Goal: Check status: Check status

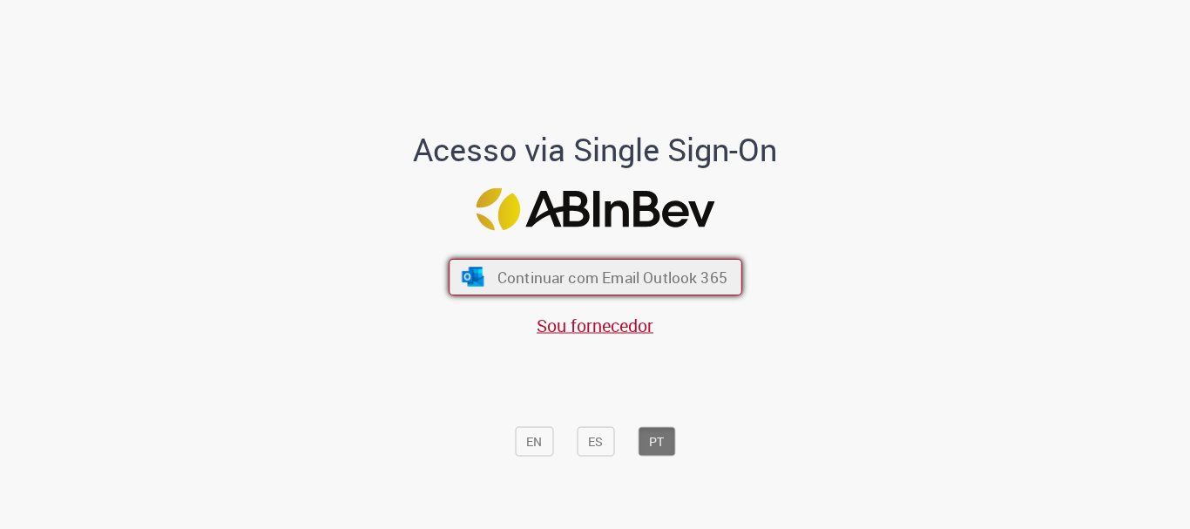
click at [489, 283] on button "Continuar com Email Outlook 365" at bounding box center [596, 277] width 294 height 37
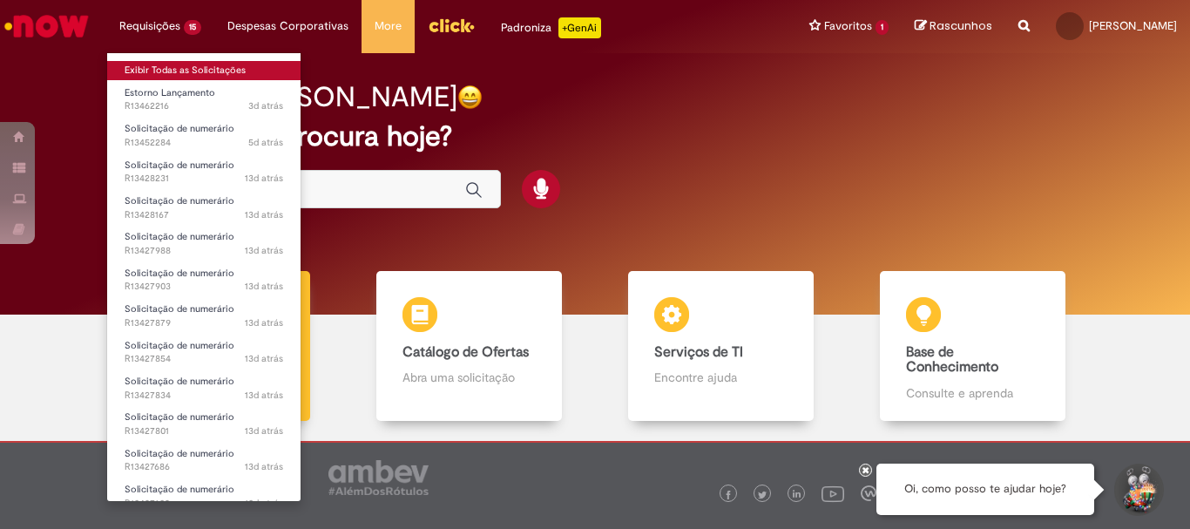
click at [186, 64] on link "Exibir Todas as Solicitações" at bounding box center [203, 70] width 193 height 19
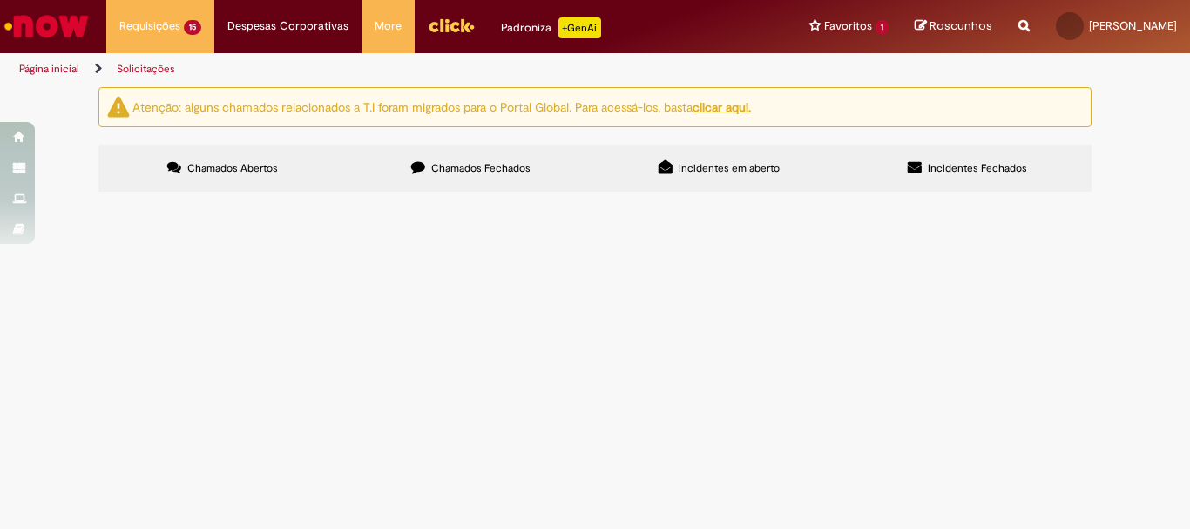
click at [0, 0] on span "NOTA LANÇADA COM SALDO PELA METADE" at bounding box center [0, 0] width 0 height 0
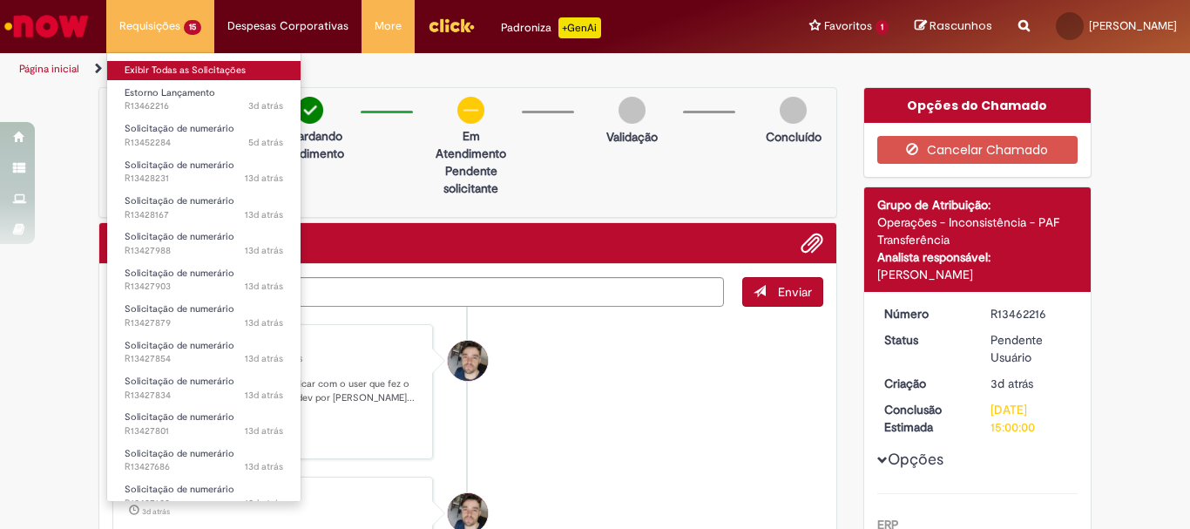
click at [141, 66] on link "Exibir Todas as Solicitações" at bounding box center [203, 70] width 193 height 19
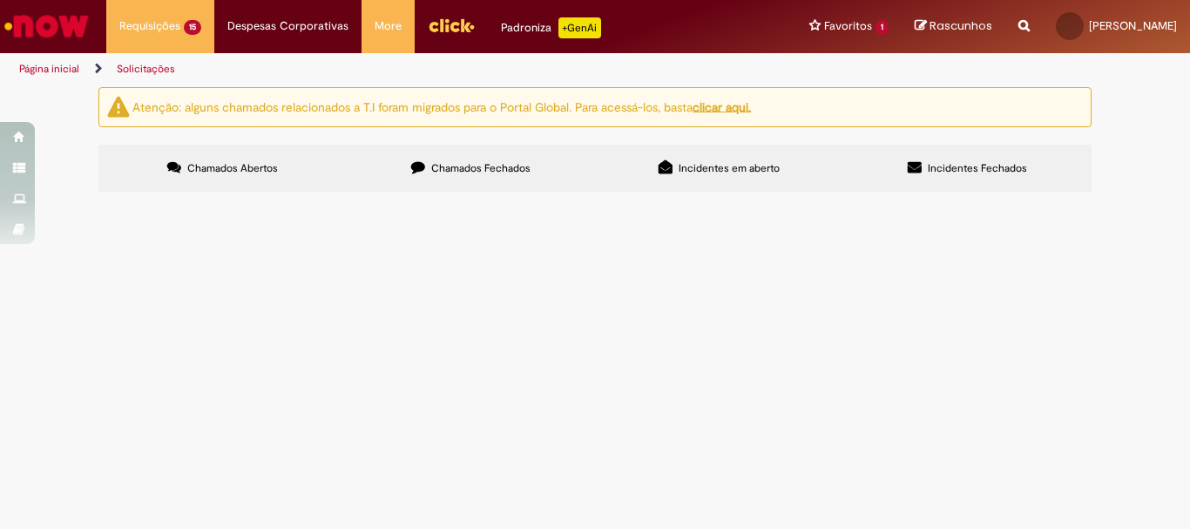
scroll to position [328, 0]
click at [0, 0] on span "ALUGUEL DE CATRACAS" at bounding box center [0, 0] width 0 height 0
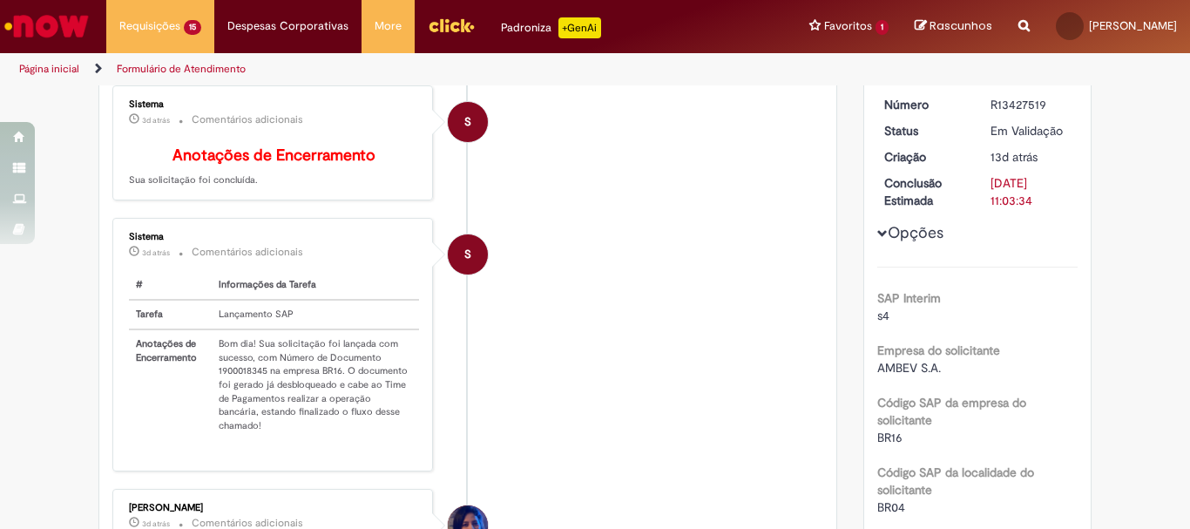
scroll to position [274, 0]
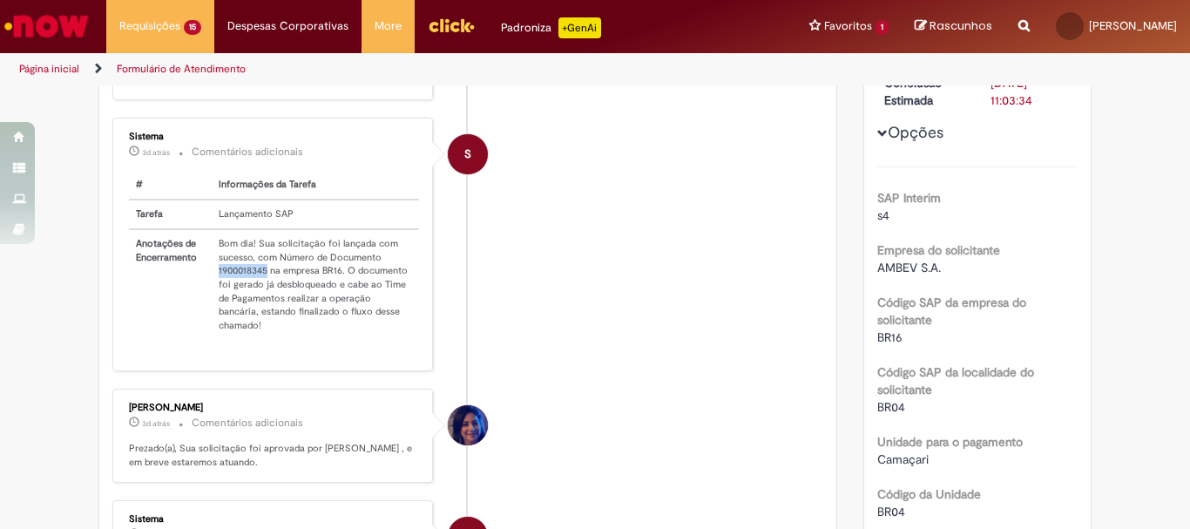
drag, startPoint x: 211, startPoint y: 282, endPoint x: 260, endPoint y: 288, distance: 49.2
click at [260, 288] on td "Bom dia! Sua solicitação foi lançada com sucesso, com Número de Documento 19000…" at bounding box center [315, 284] width 207 height 111
copy td "1900018345"
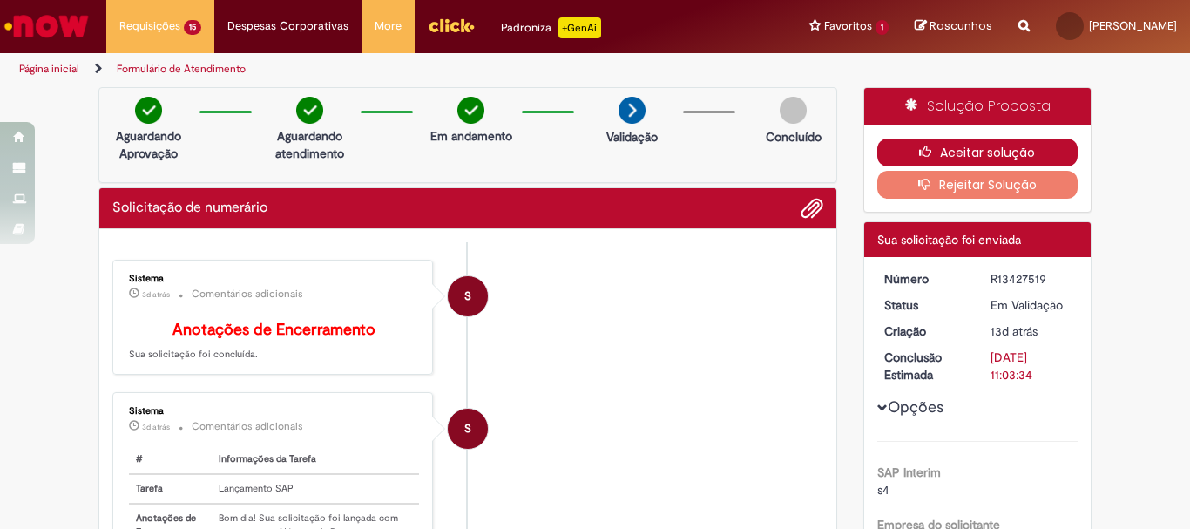
click at [1028, 144] on button "Aceitar solução" at bounding box center [977, 153] width 201 height 28
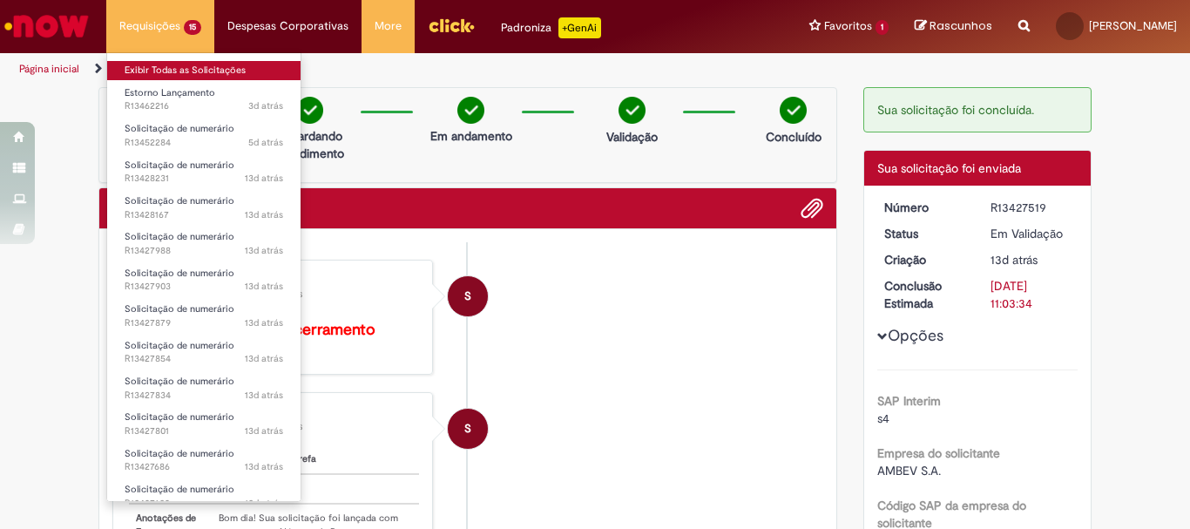
click at [185, 63] on link "Exibir Todas as Solicitações" at bounding box center [203, 70] width 193 height 19
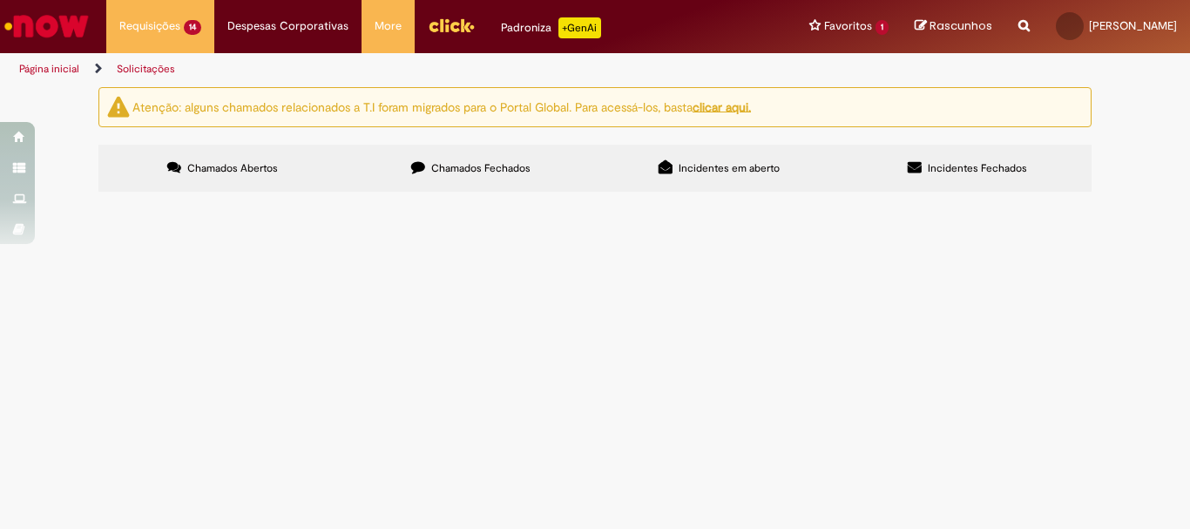
scroll to position [295, 0]
click at [0, 0] on span "LOCAÇÃO DE ARMÁRIOS" at bounding box center [0, 0] width 0 height 0
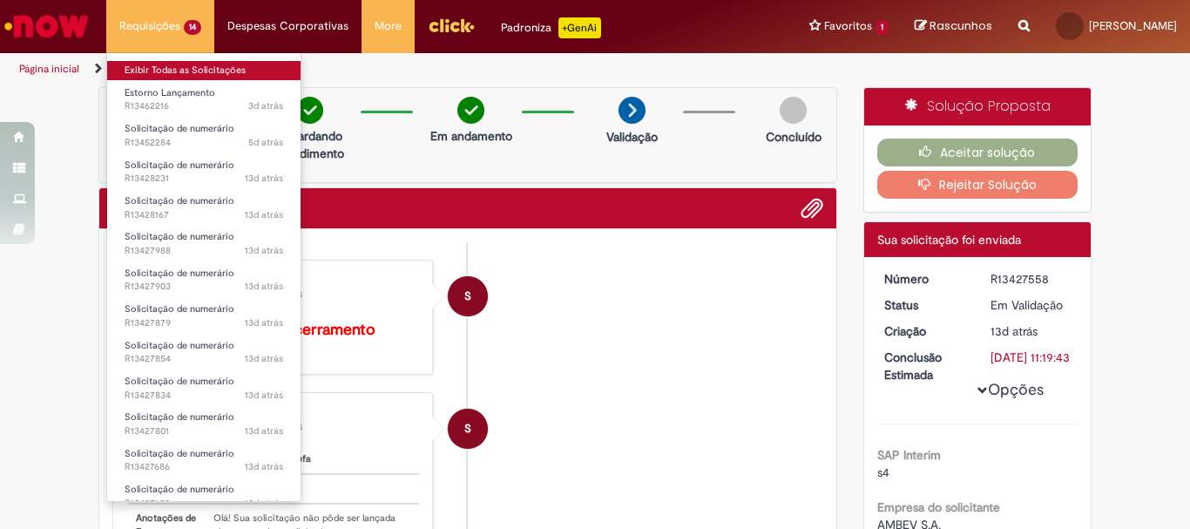
click at [143, 66] on link "Exibir Todas as Solicitações" at bounding box center [203, 70] width 193 height 19
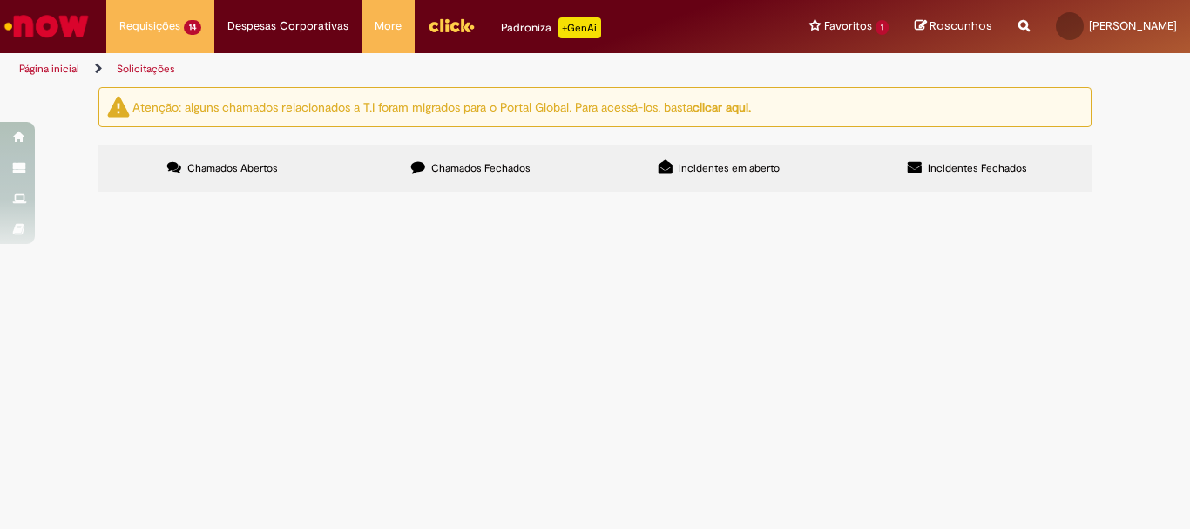
scroll to position [295, 0]
click at [0, 0] on span "LOCAÇÃO DE PLATAFORMA REFERENTE A JULHO/AGO" at bounding box center [0, 0] width 0 height 0
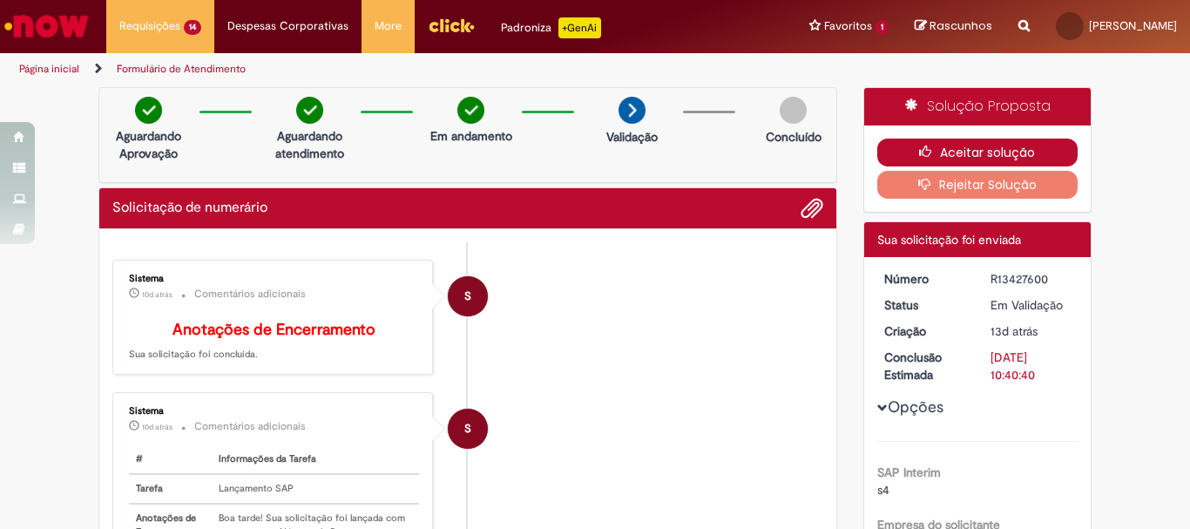
click at [958, 143] on button "Aceitar solução" at bounding box center [977, 153] width 201 height 28
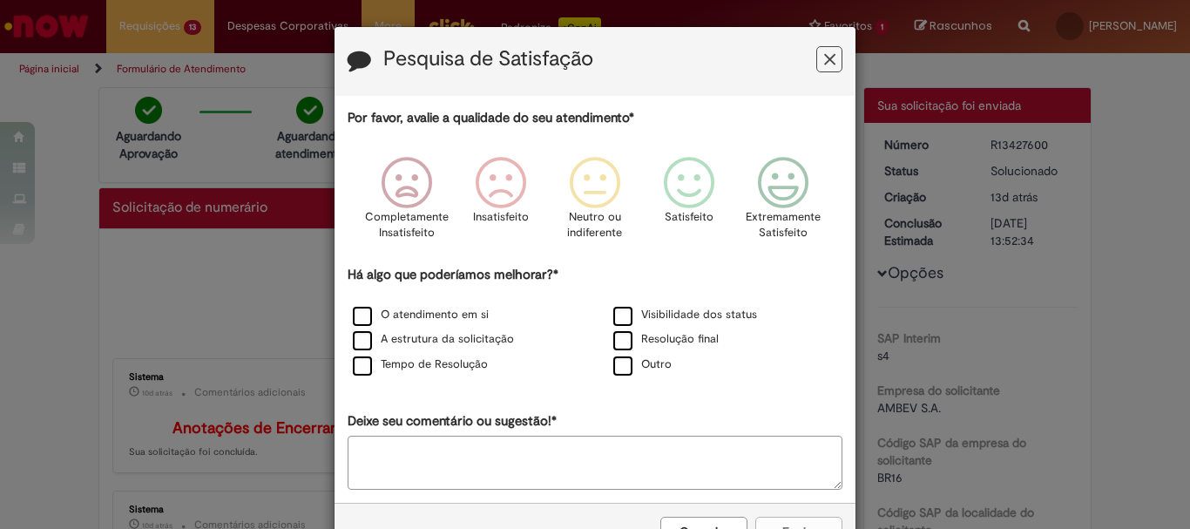
click at [825, 50] on button "Feedback" at bounding box center [829, 59] width 26 height 26
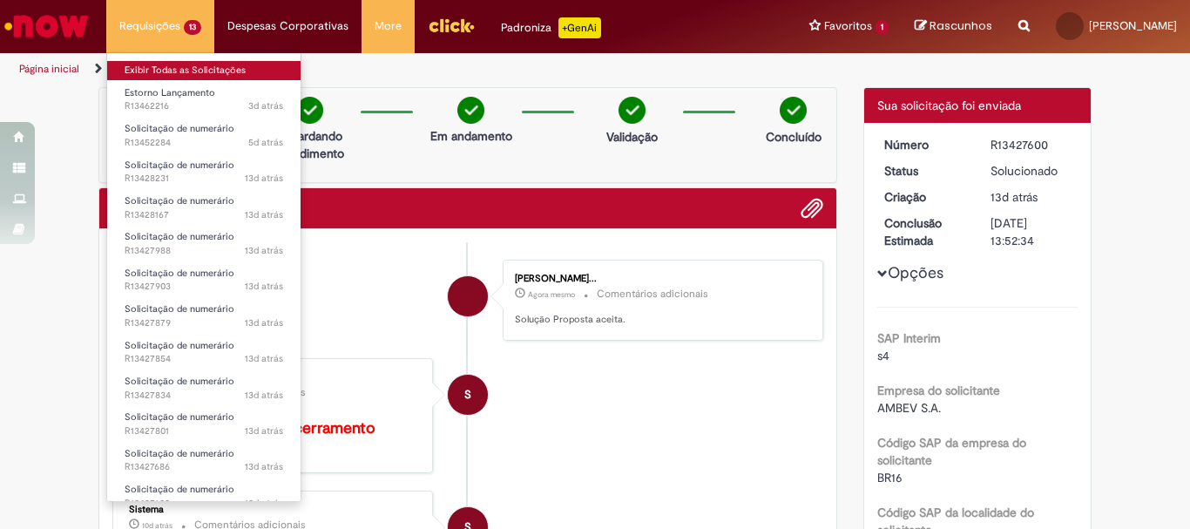
click at [146, 70] on link "Exibir Todas as Solicitações" at bounding box center [203, 70] width 193 height 19
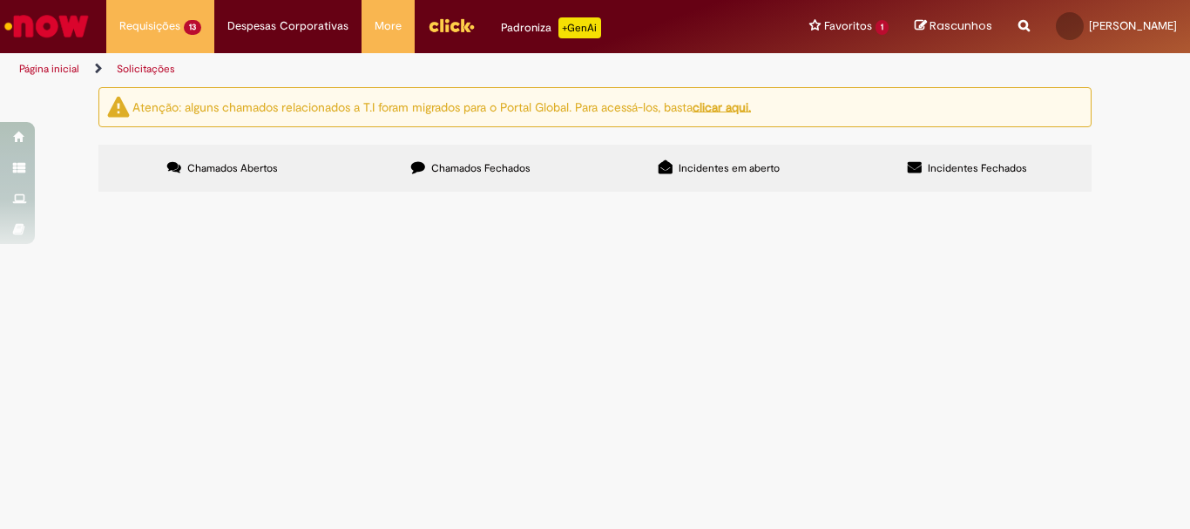
scroll to position [263, 0]
click at [0, 0] on span "LOCAÇÃO DE RÁDIOS" at bounding box center [0, 0] width 0 height 0
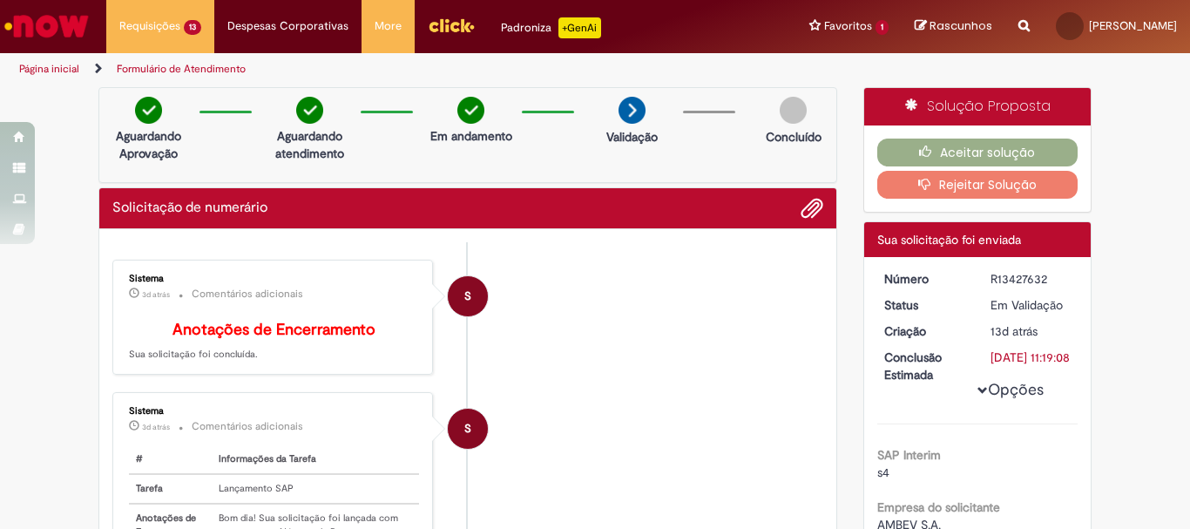
scroll to position [261, 0]
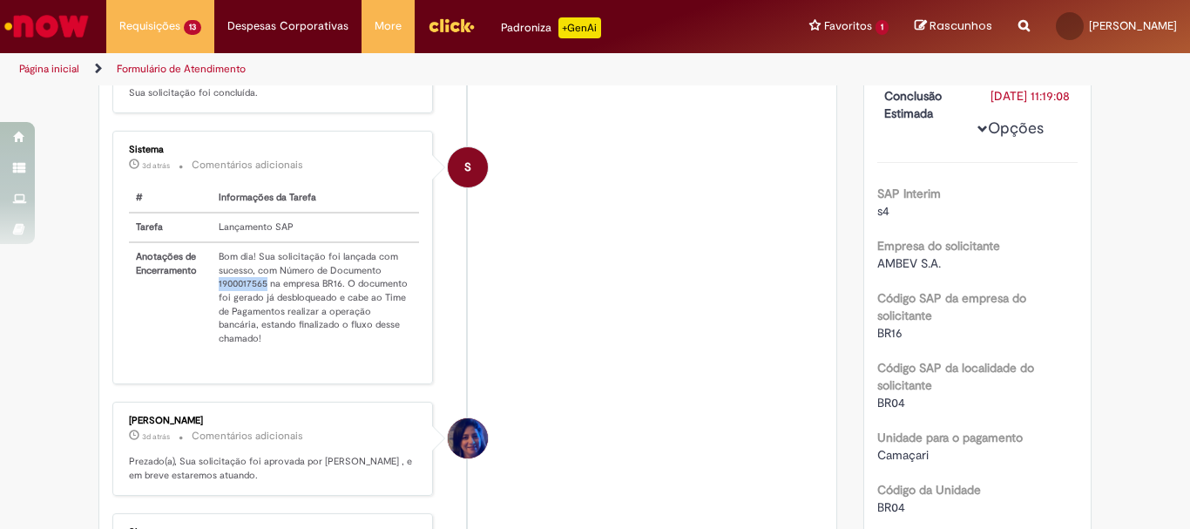
drag, startPoint x: 209, startPoint y: 298, endPoint x: 261, endPoint y: 297, distance: 52.3
click at [261, 297] on td "Bom dia! Sua solicitação foi lançada com sucesso, com Número de Documento 19000…" at bounding box center [315, 297] width 207 height 111
copy td "1900017565"
click at [230, 297] on td "Bom dia! Sua solicitação foi lançada com sucesso, com Número de Documento 19000…" at bounding box center [315, 297] width 207 height 111
drag, startPoint x: 207, startPoint y: 297, endPoint x: 261, endPoint y: 303, distance: 54.4
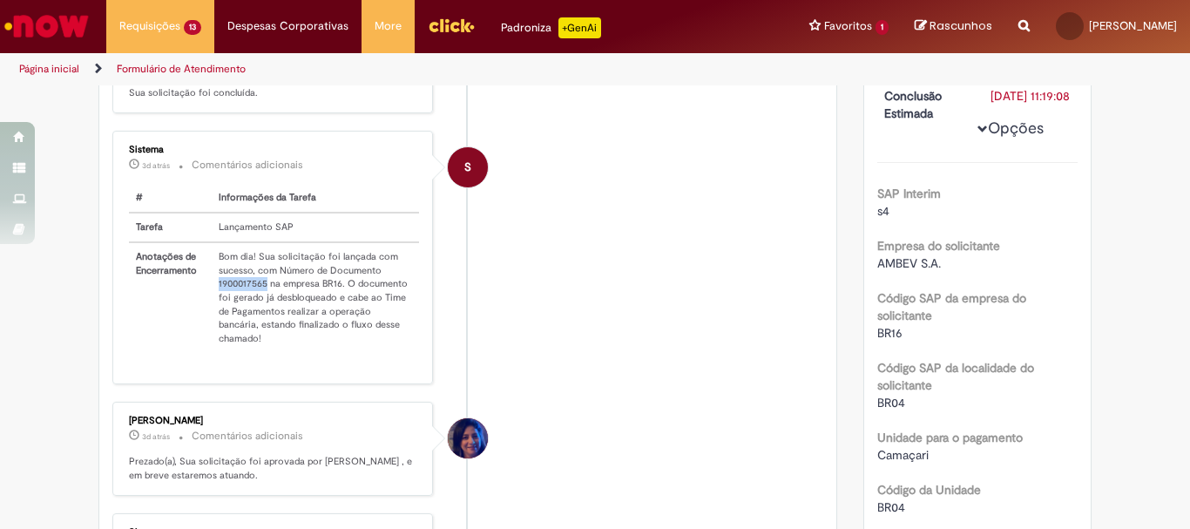
click at [261, 303] on td "Bom dia! Sua solicitação foi lançada com sucesso, com Número de Documento 19000…" at bounding box center [315, 297] width 207 height 111
copy td "1900017565"
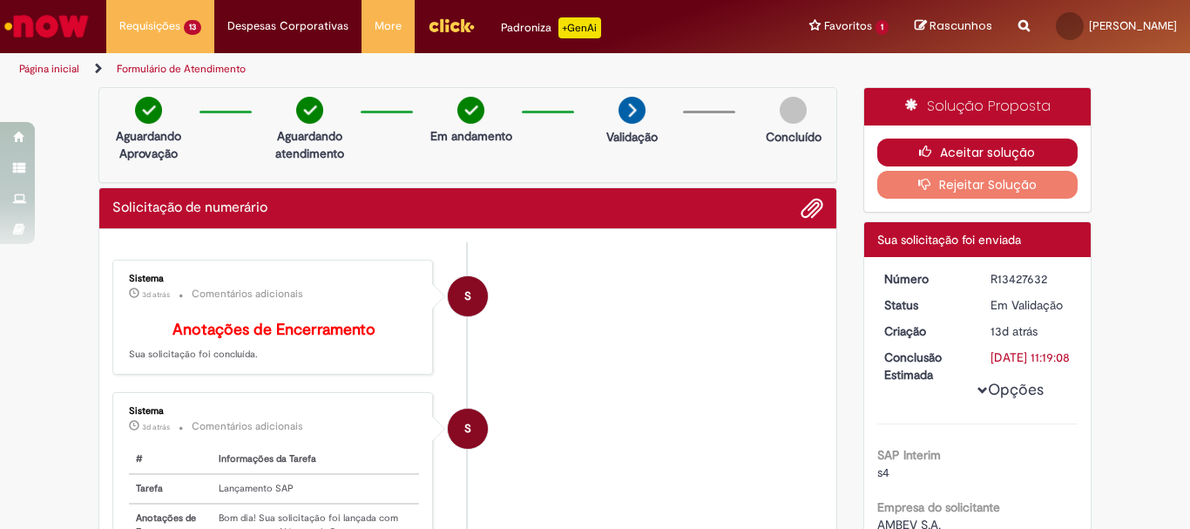
click at [1027, 142] on button "Aceitar solução" at bounding box center [977, 153] width 201 height 28
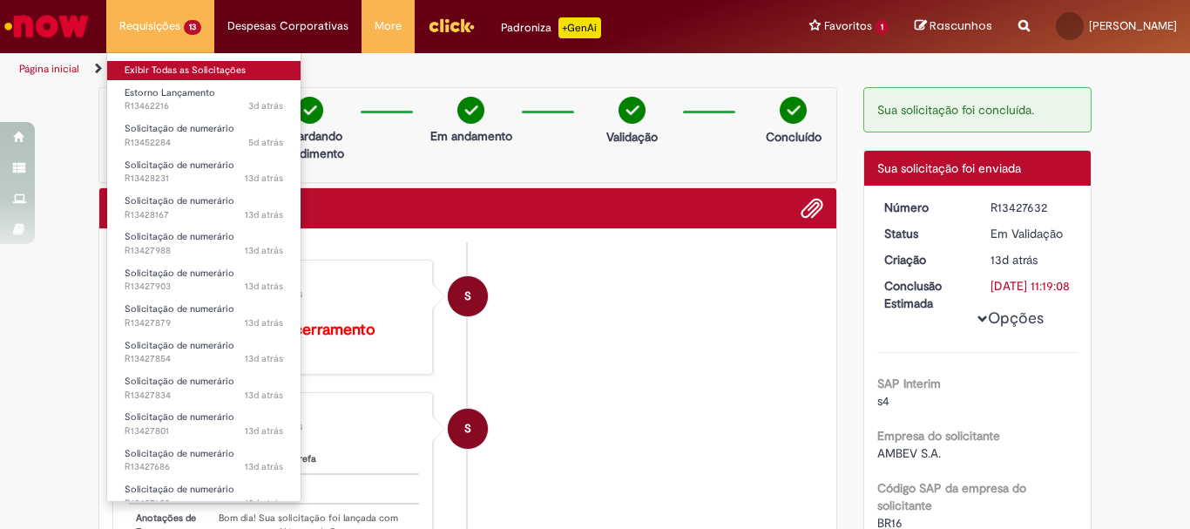
click at [182, 68] on link "Exibir Todas as Solicitações" at bounding box center [203, 70] width 193 height 19
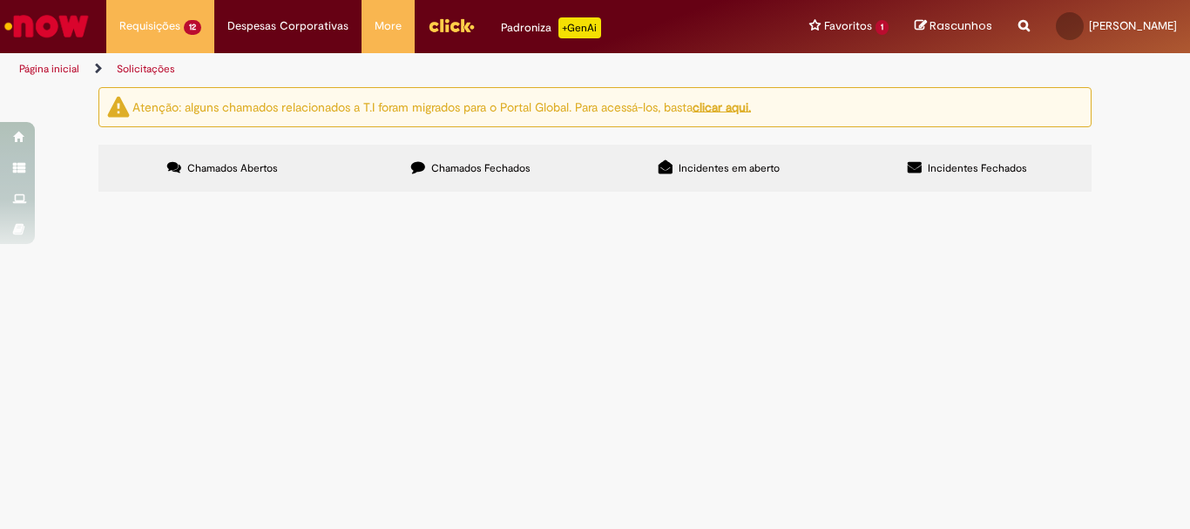
scroll to position [231, 0]
click at [0, 0] on span "MÁQUINA DE CAFÉ" at bounding box center [0, 0] width 0 height 0
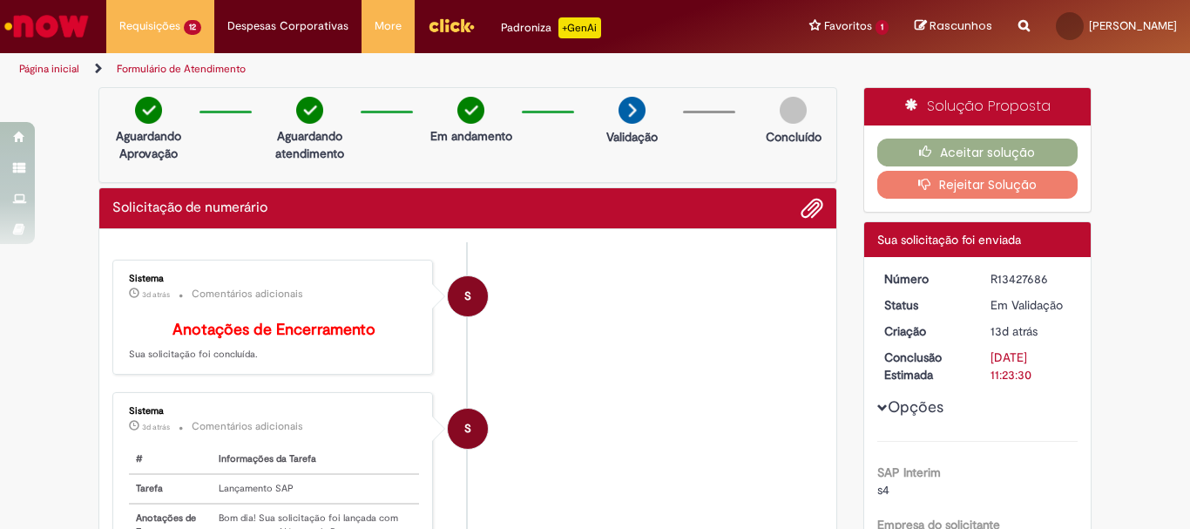
scroll to position [261, 0]
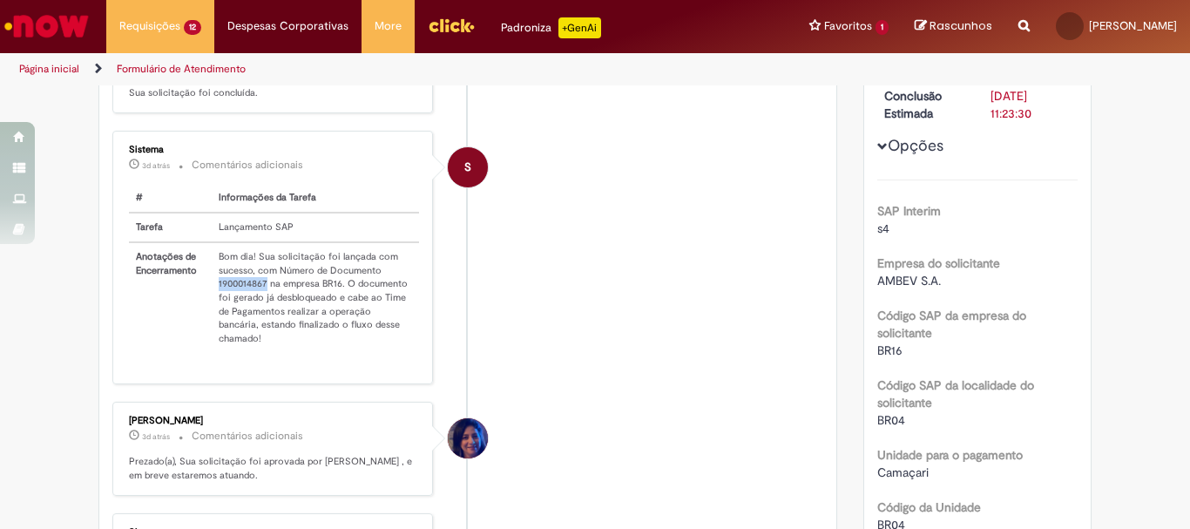
drag, startPoint x: 209, startPoint y: 296, endPoint x: 260, endPoint y: 301, distance: 50.8
click at [260, 301] on td "Bom dia! Sua solicitação foi lançada com sucesso, com Número de Documento 19000…" at bounding box center [315, 297] width 207 height 111
copy td "1900014867"
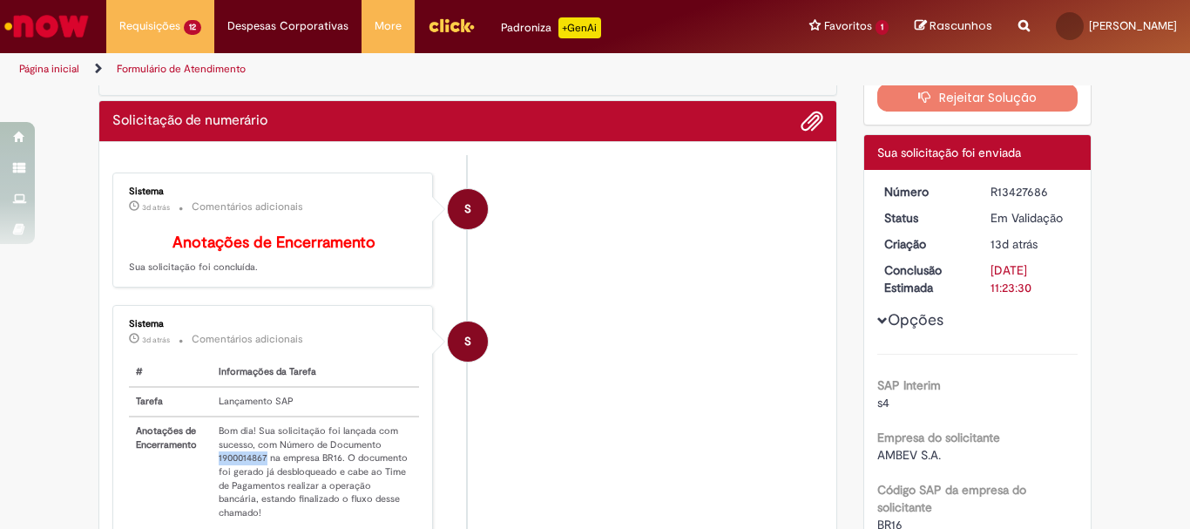
scroll to position [0, 0]
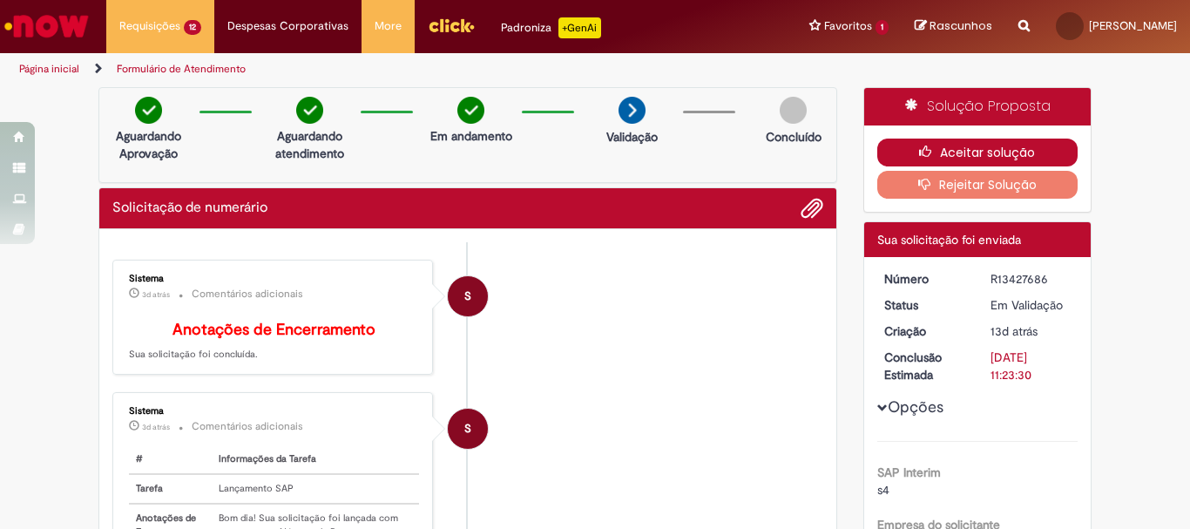
click at [1010, 155] on button "Aceitar solução" at bounding box center [977, 153] width 201 height 28
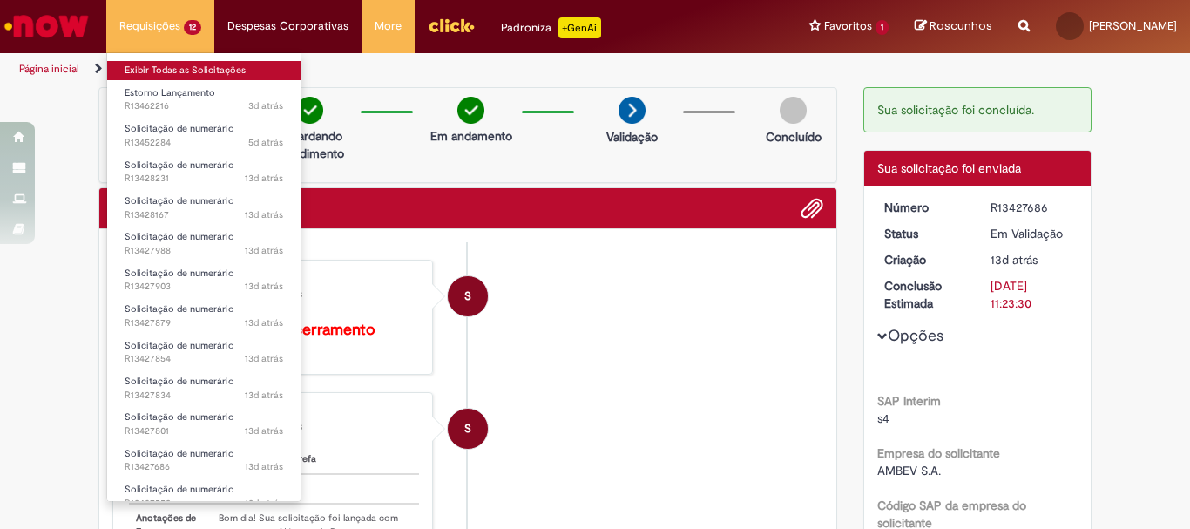
click at [165, 70] on link "Exibir Todas as Solicitações" at bounding box center [203, 70] width 193 height 19
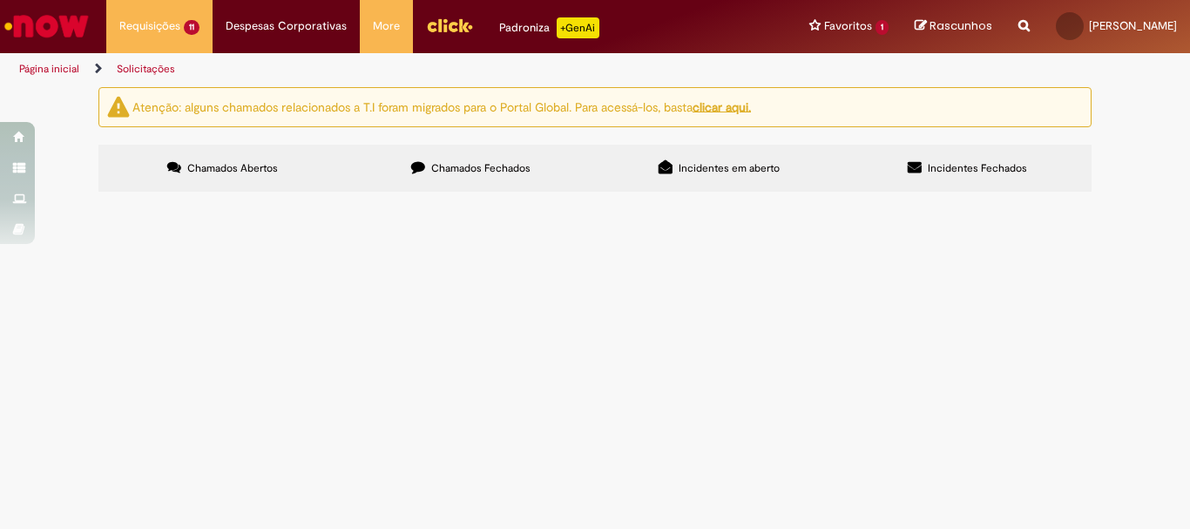
scroll to position [199, 0]
click at [0, 0] on span "R13427801" at bounding box center [0, 0] width 0 height 0
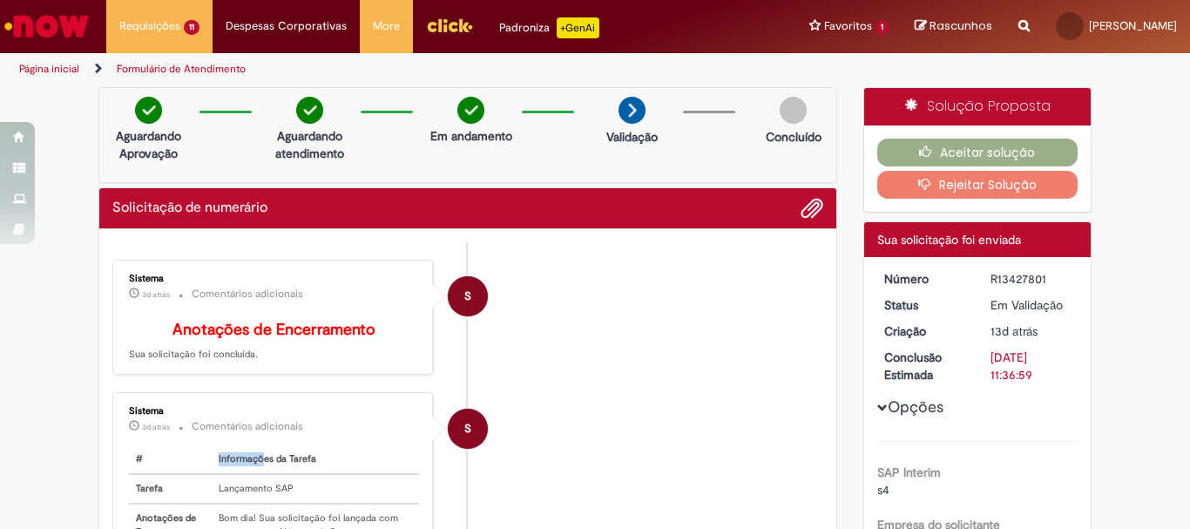
drag, startPoint x: 211, startPoint y: 459, endPoint x: 254, endPoint y: 460, distance: 42.7
click at [254, 460] on th "Informações da Tarefa" at bounding box center [315, 459] width 207 height 29
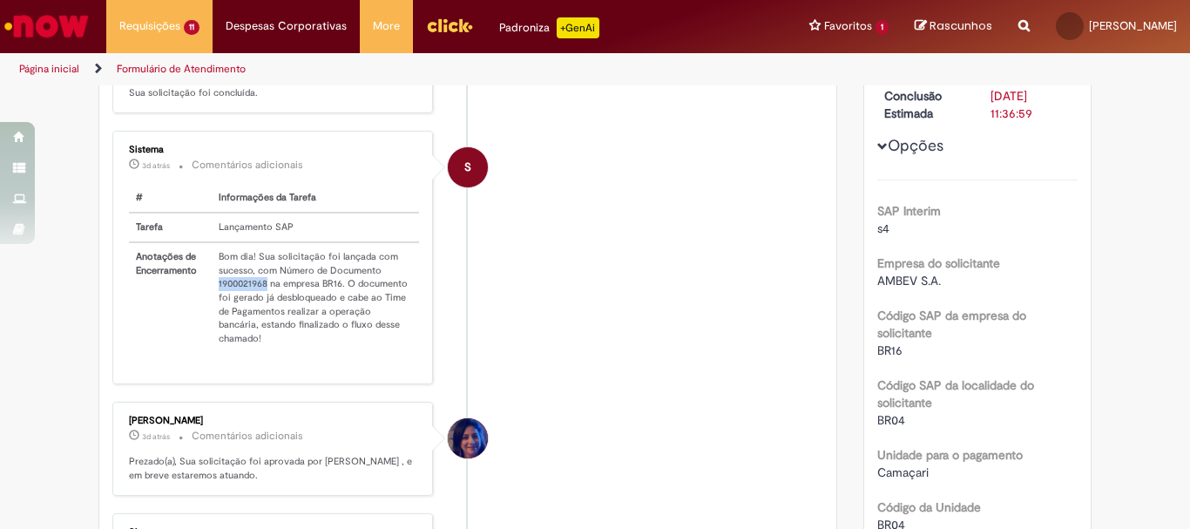
drag, startPoint x: 209, startPoint y: 295, endPoint x: 260, endPoint y: 301, distance: 50.8
click at [260, 301] on td "Bom dia! Sua solicitação foi lançada com sucesso, com Número de Documento 19000…" at bounding box center [315, 297] width 207 height 111
copy td "1900021968"
click at [743, 248] on li "S Sistema 3d atrás 3 dias atrás Comentários adicionais # Informações da Tarefa …" at bounding box center [467, 257] width 711 height 253
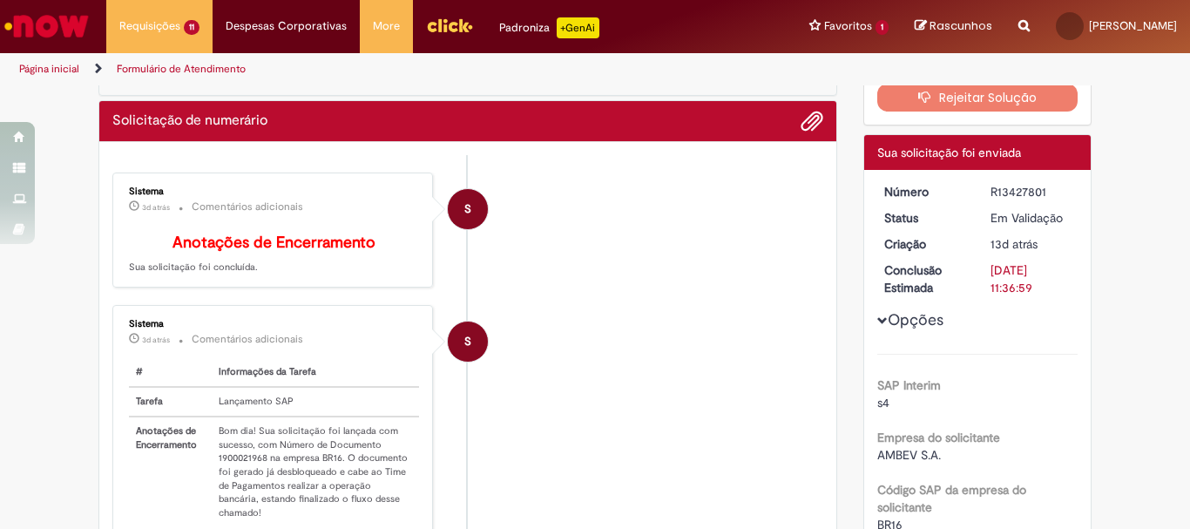
scroll to position [0, 0]
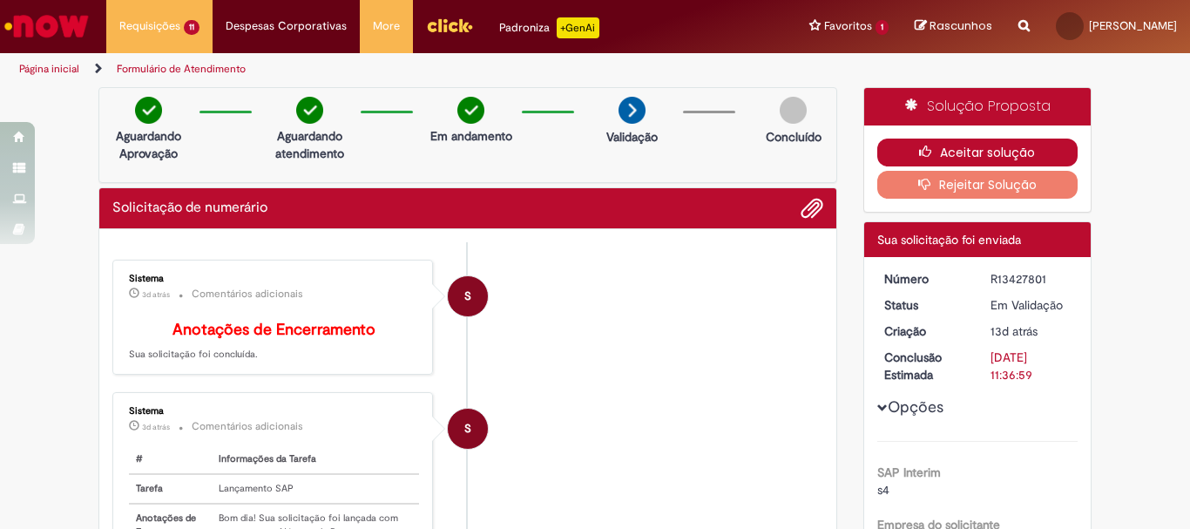
click at [992, 158] on button "Aceitar solução" at bounding box center [977, 153] width 201 height 28
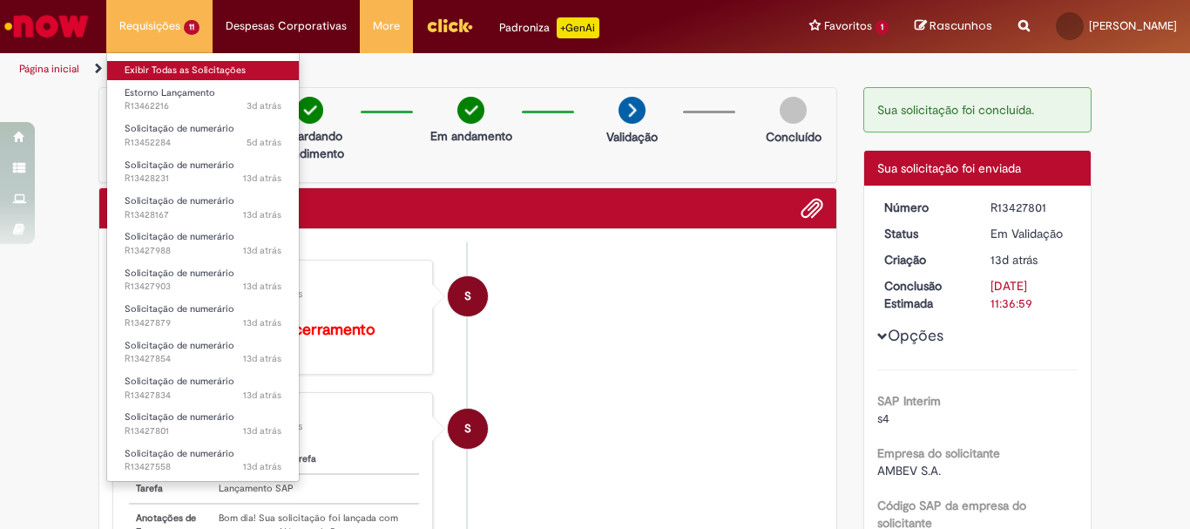
click at [163, 72] on link "Exibir Todas as Solicitações" at bounding box center [203, 70] width 192 height 19
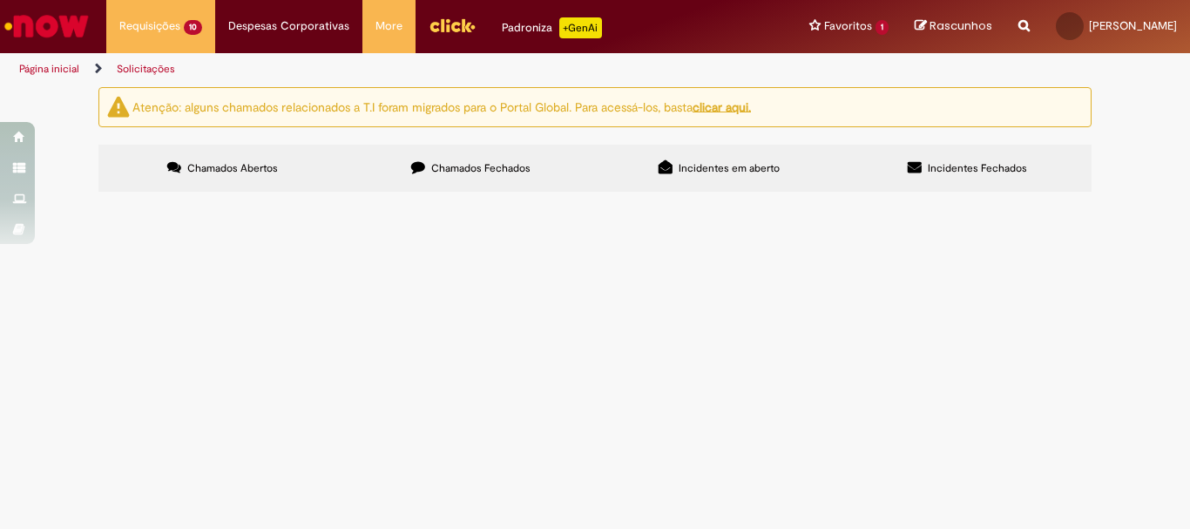
scroll to position [166, 0]
click at [0, 0] on span "Solicitação de numerário" at bounding box center [0, 0] width 0 height 0
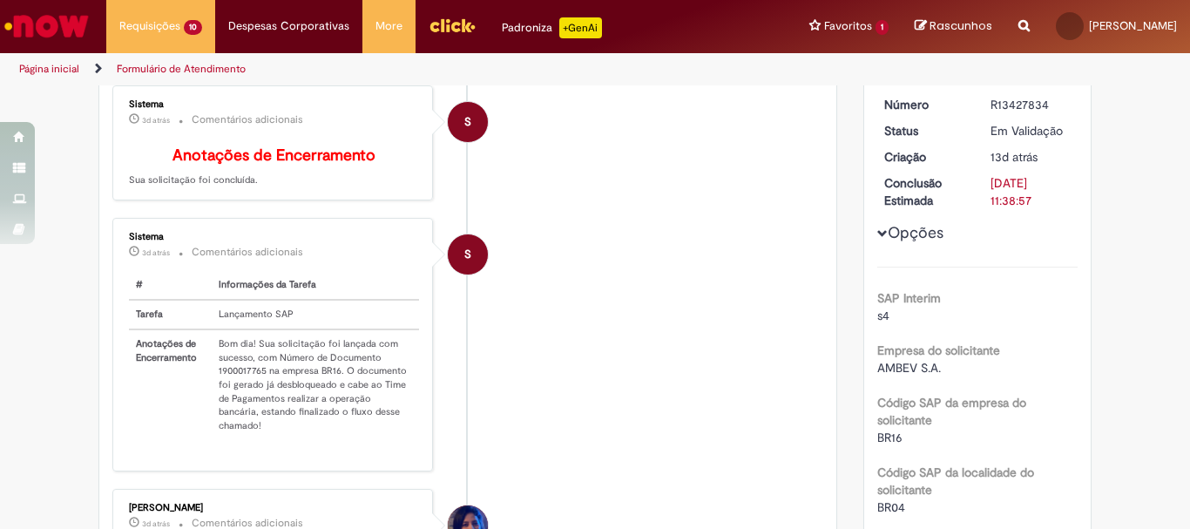
scroll to position [261, 0]
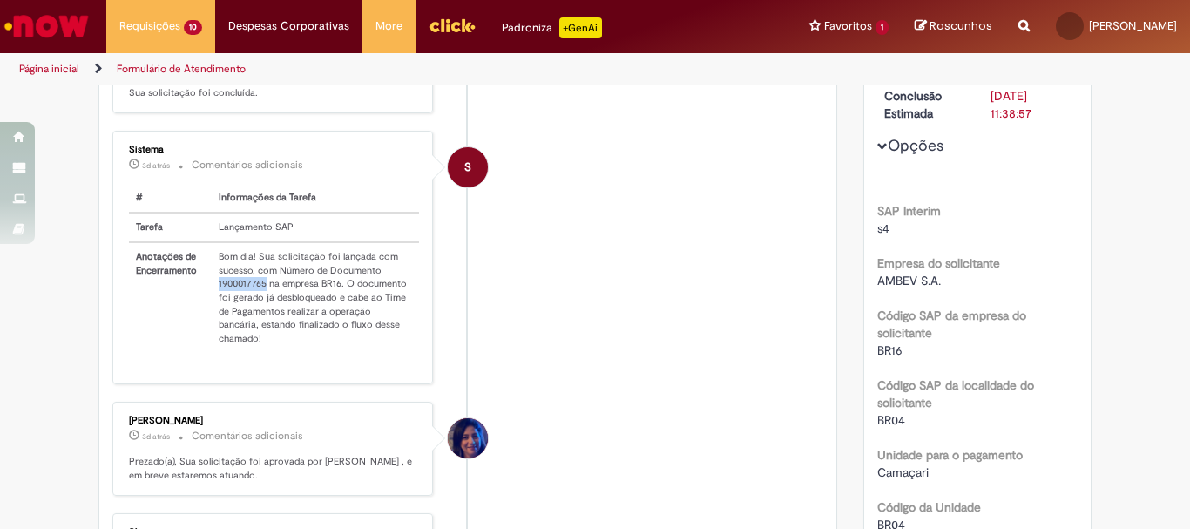
drag, startPoint x: 212, startPoint y: 297, endPoint x: 261, endPoint y: 301, distance: 49.0
click at [261, 301] on td "Bom dia! Sua solicitação foi lançada com sucesso, com Número de Documento 19000…" at bounding box center [315, 297] width 207 height 111
copy td "1900017765"
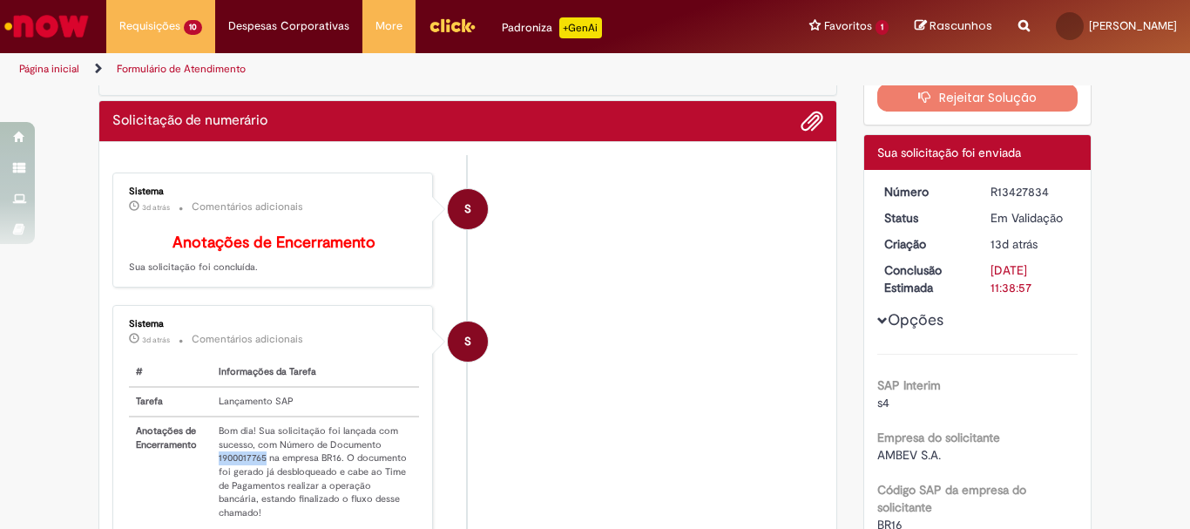
scroll to position [0, 0]
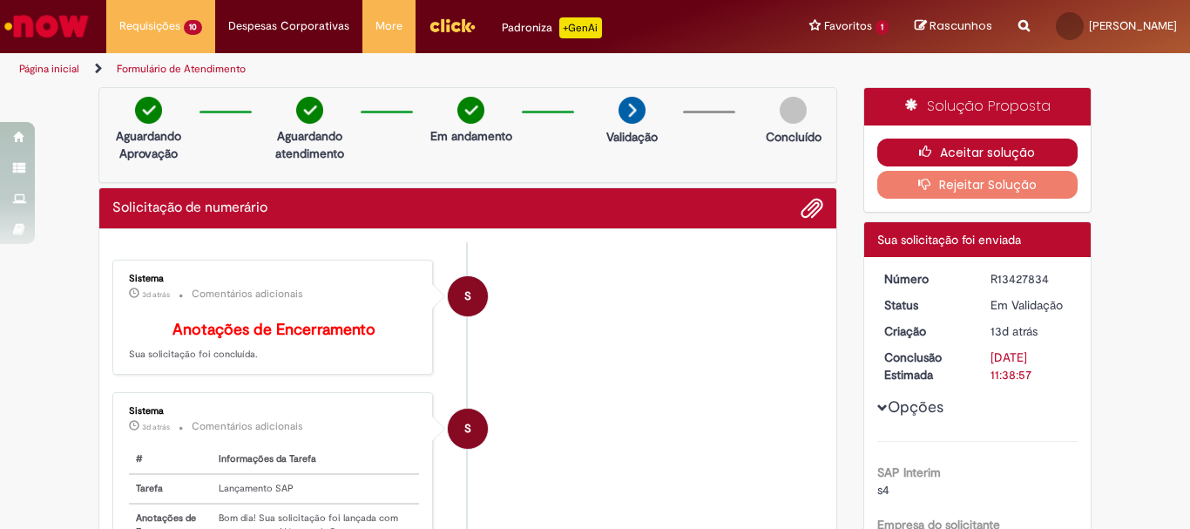
click at [945, 158] on button "Aceitar solução" at bounding box center [977, 153] width 201 height 28
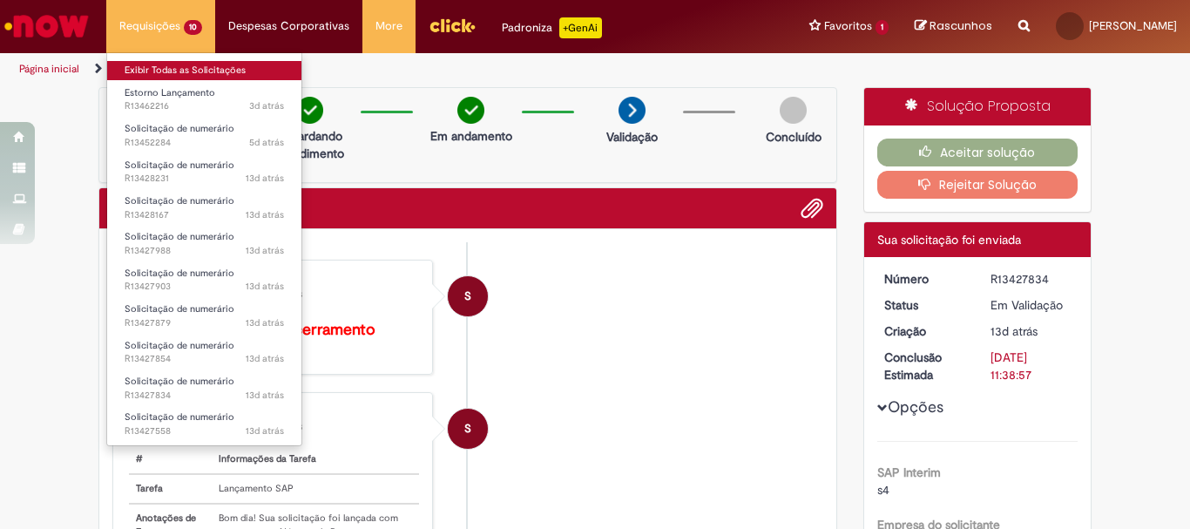
click at [166, 74] on link "Exibir Todas as Solicitações" at bounding box center [204, 70] width 194 height 19
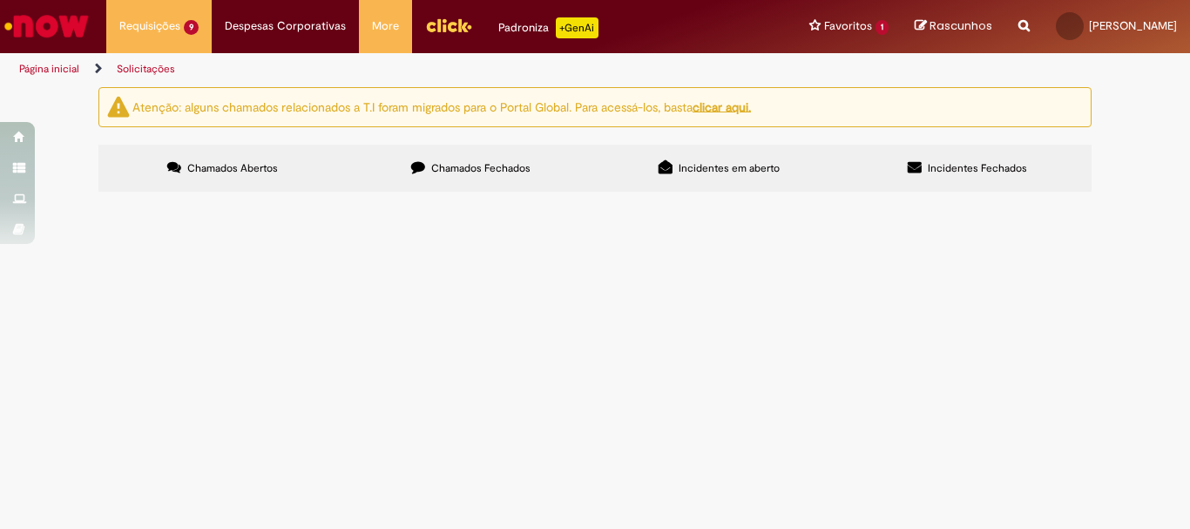
scroll to position [134, 0]
click at [0, 0] on span "Solicitação de numerário" at bounding box center [0, 0] width 0 height 0
click at [0, 0] on span "R13427854" at bounding box center [0, 0] width 0 height 0
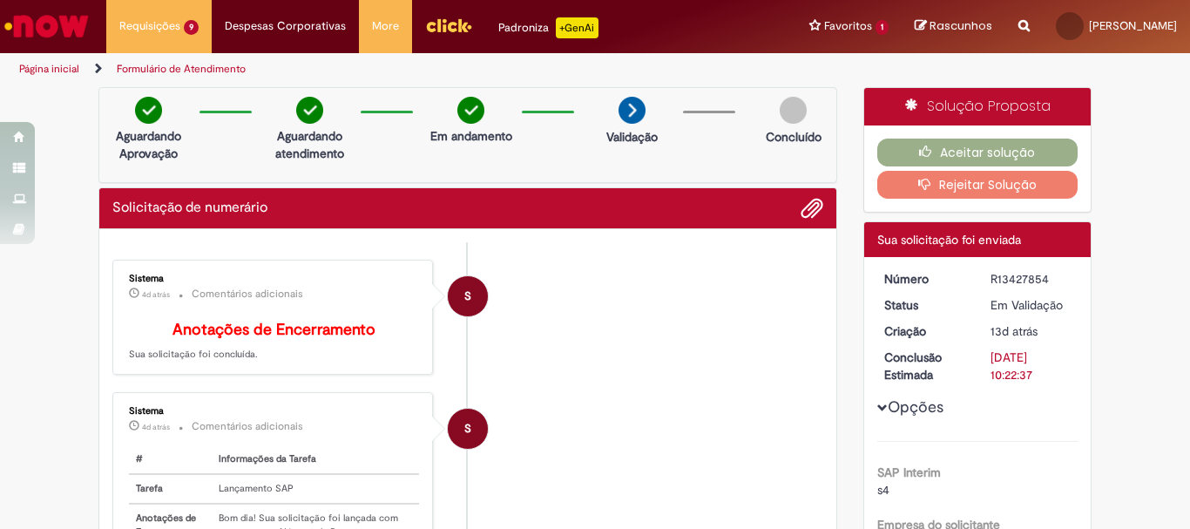
scroll to position [174, 0]
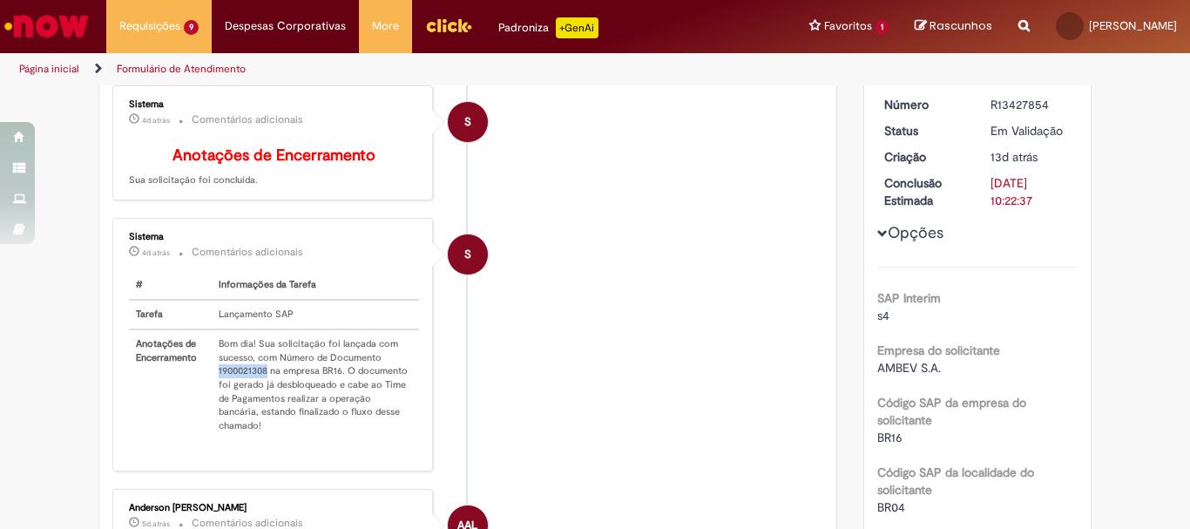
drag, startPoint x: 210, startPoint y: 386, endPoint x: 261, endPoint y: 383, distance: 50.6
click at [261, 383] on td "Bom dia! Sua solicitação foi lançada com sucesso, com Número de Documento 19000…" at bounding box center [315, 384] width 207 height 111
copy td "1900021308"
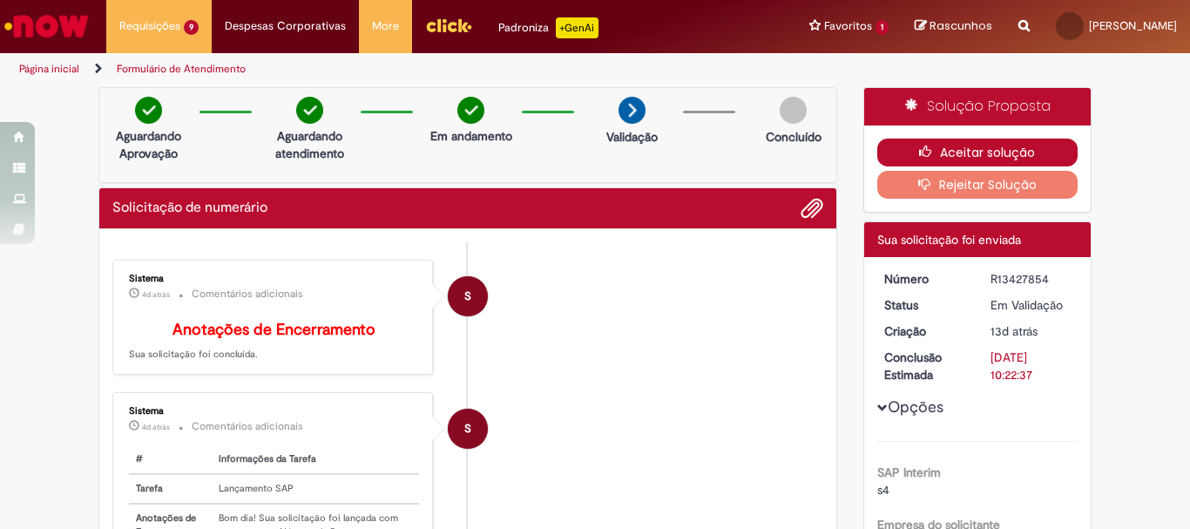
click at [986, 145] on button "Aceitar solução" at bounding box center [977, 153] width 201 height 28
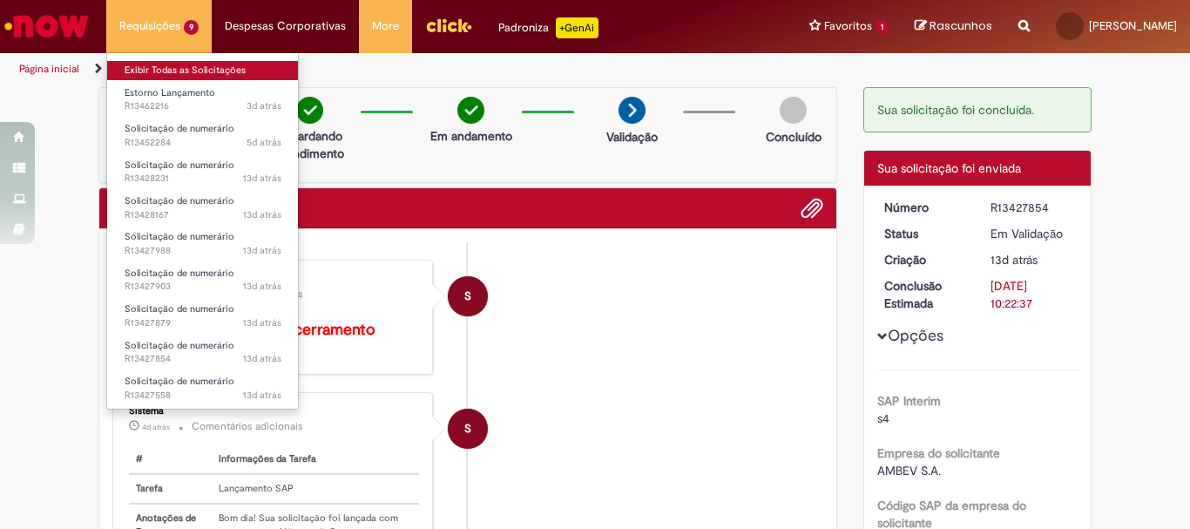
click at [176, 68] on link "Exibir Todas as Solicitações" at bounding box center [203, 70] width 192 height 19
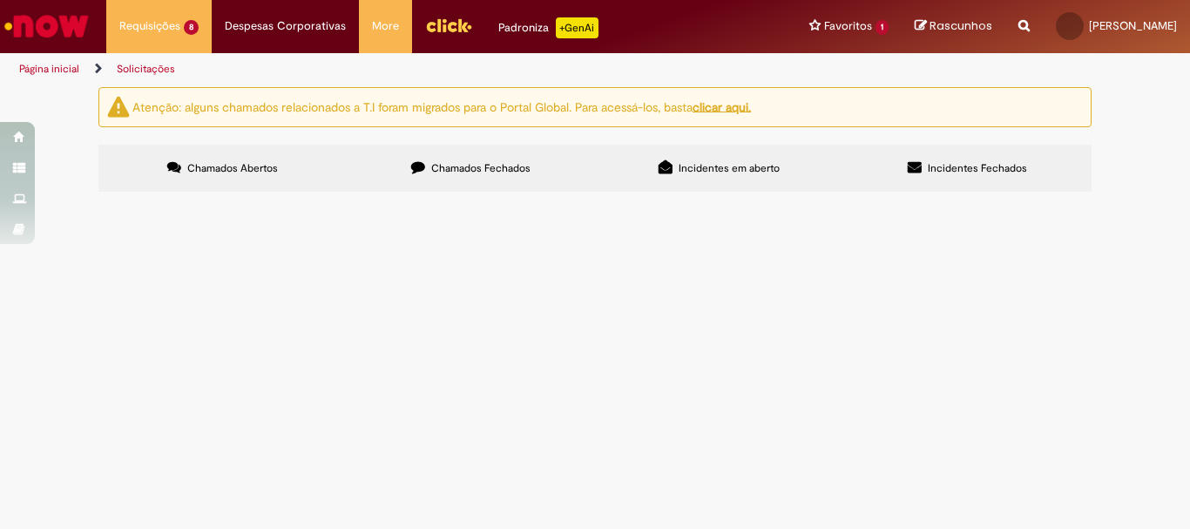
scroll to position [102, 0]
click at [0, 0] on span "R13427879" at bounding box center [0, 0] width 0 height 0
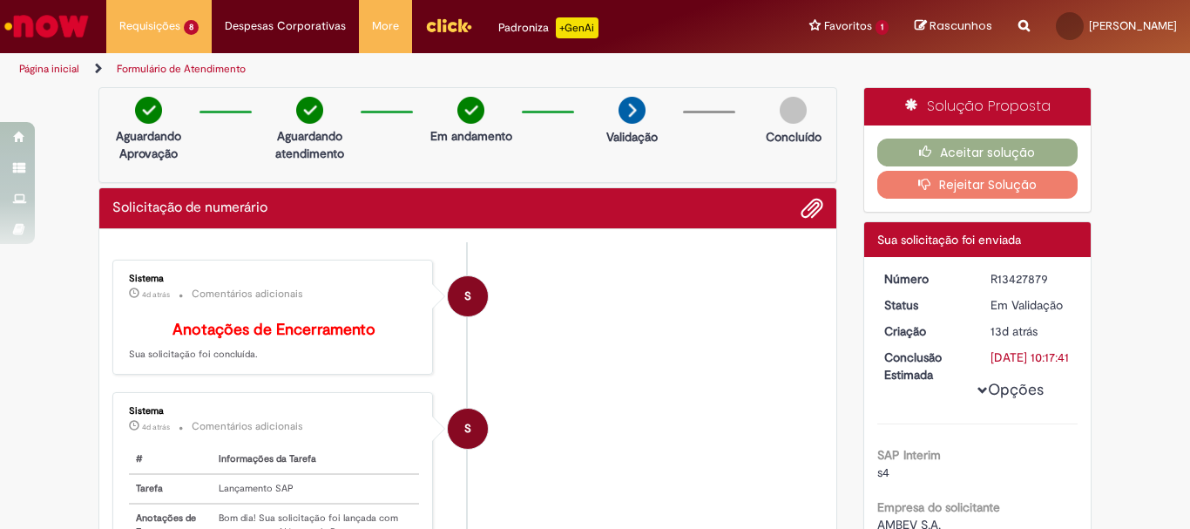
scroll to position [174, 0]
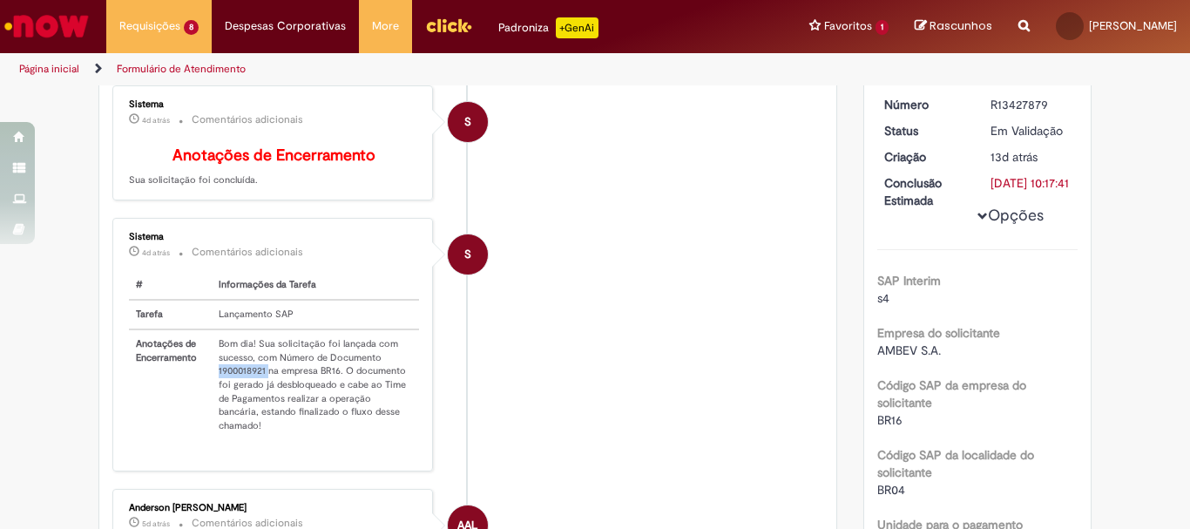
drag, startPoint x: 208, startPoint y: 385, endPoint x: 261, endPoint y: 389, distance: 53.3
click at [261, 389] on td "Bom dia! Sua solicitação foi lançada com sucesso, com Número de Documento 19000…" at bounding box center [315, 384] width 207 height 111
copy td "1900018921"
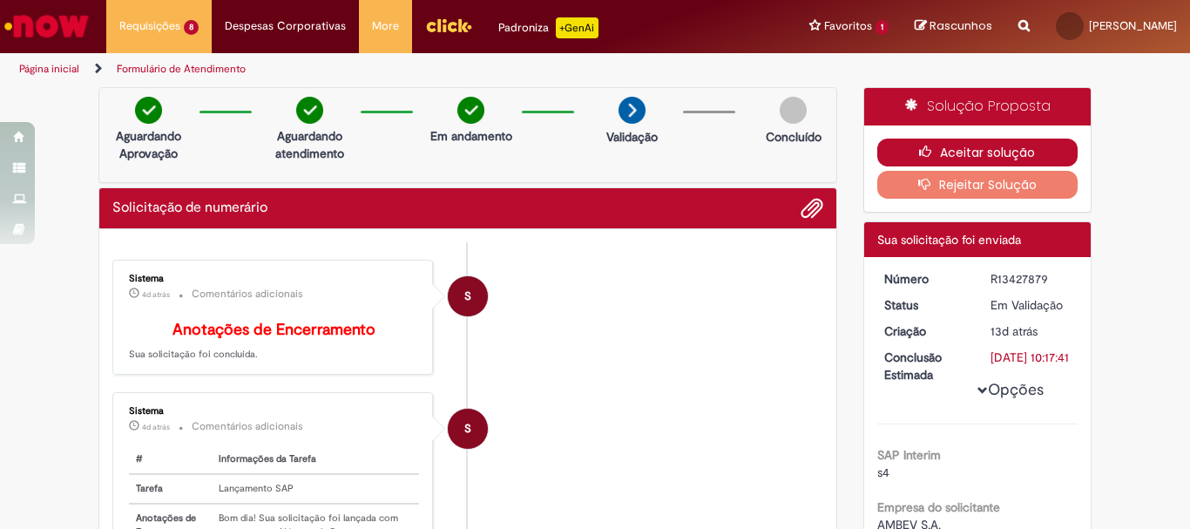
click at [981, 152] on button "Aceitar solução" at bounding box center [977, 153] width 201 height 28
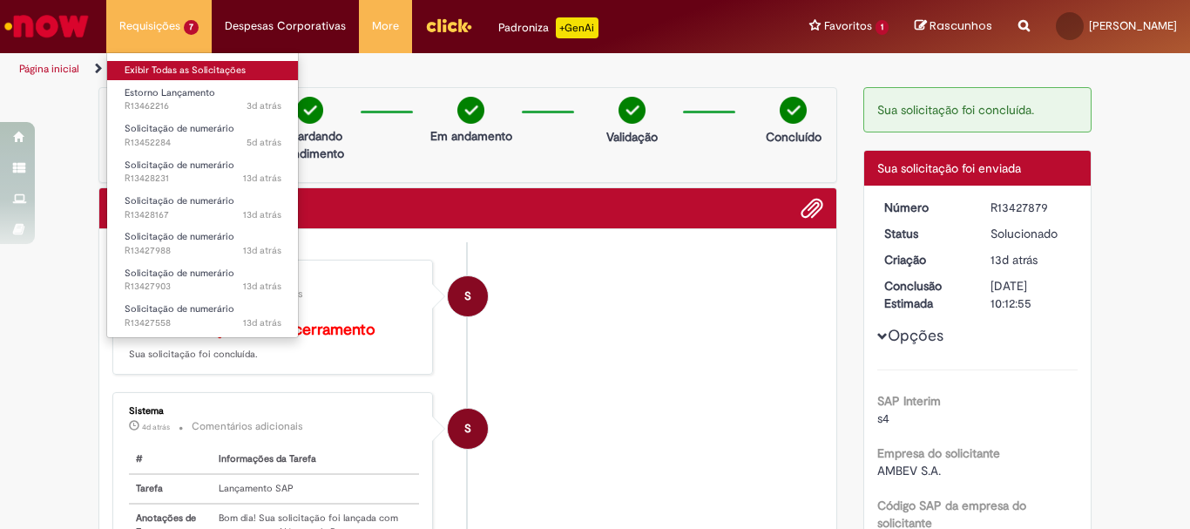
click at [153, 66] on link "Exibir Todas as Solicitações" at bounding box center [203, 70] width 192 height 19
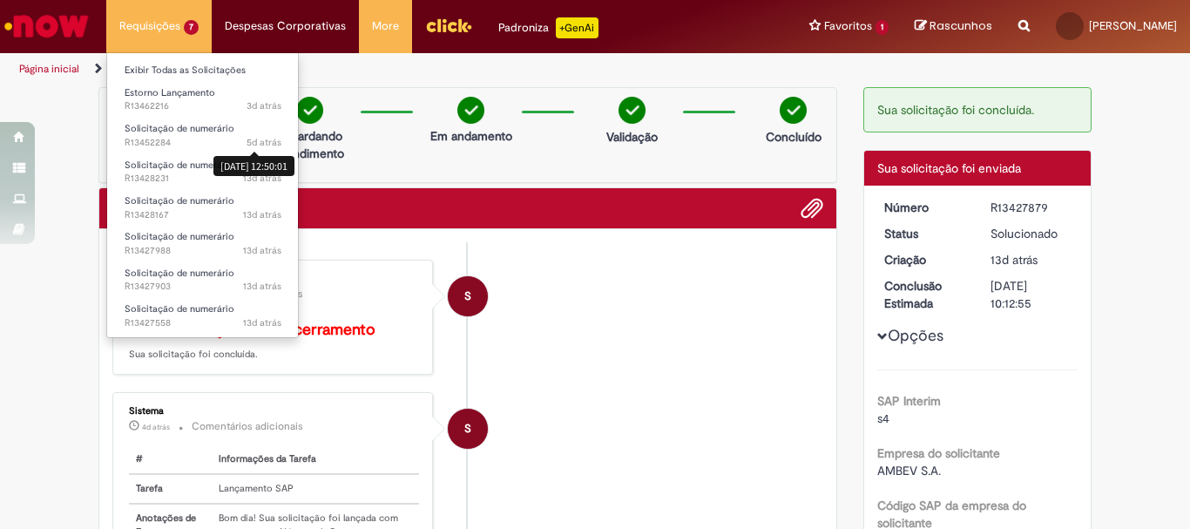
click at [180, 58] on li "Exibir Todas as Solicitações" at bounding box center [203, 69] width 192 height 23
click at [181, 66] on link "Exibir Todas as Solicitações" at bounding box center [203, 70] width 192 height 19
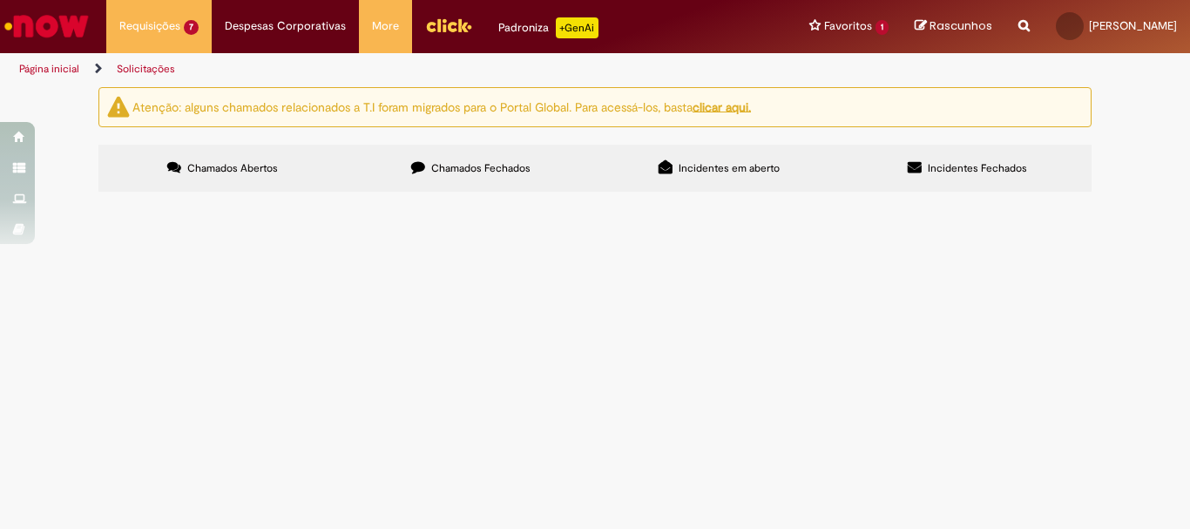
scroll to position [70, 0]
click at [0, 0] on span "Solicitação de numerário" at bounding box center [0, 0] width 0 height 0
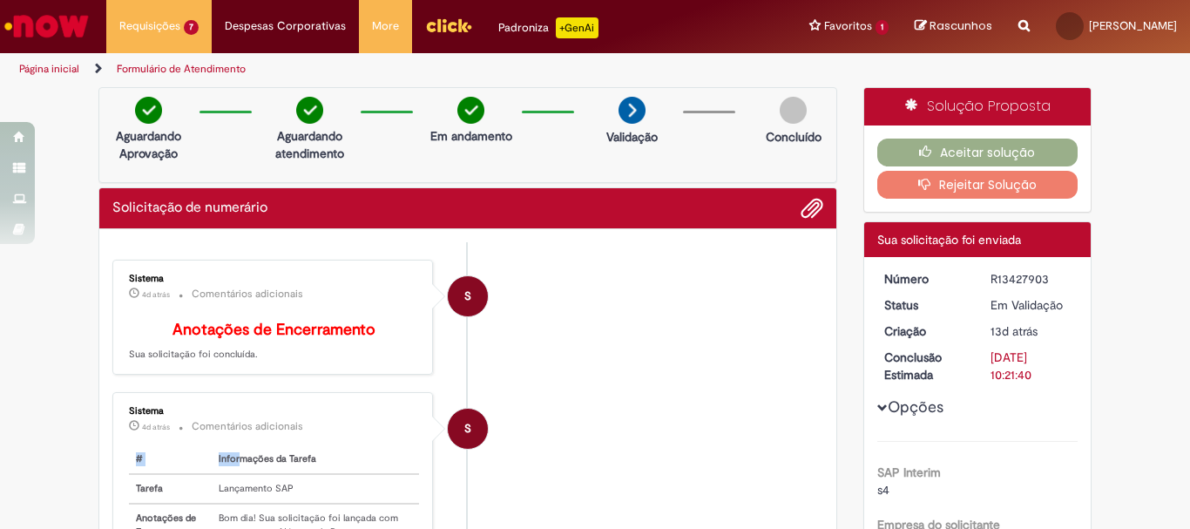
drag, startPoint x: 210, startPoint y: 457, endPoint x: 234, endPoint y: 461, distance: 24.8
click at [234, 461] on div "Sistema 4d atrás 4 dias atrás Comentários adicionais # Informações da Tarefa Ta…" at bounding box center [273, 518] width 310 height 242
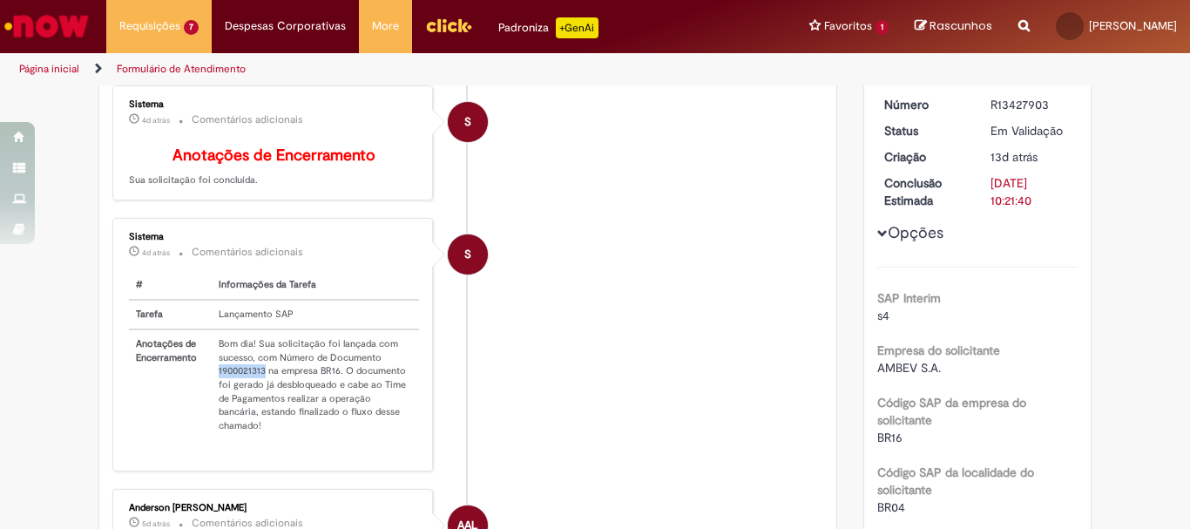
drag, startPoint x: 209, startPoint y: 387, endPoint x: 258, endPoint y: 387, distance: 48.8
click at [258, 387] on td "Bom dia! Sua solicitação foi lançada com sucesso, com Número de Documento 19000…" at bounding box center [315, 384] width 207 height 111
copy td "1900021313"
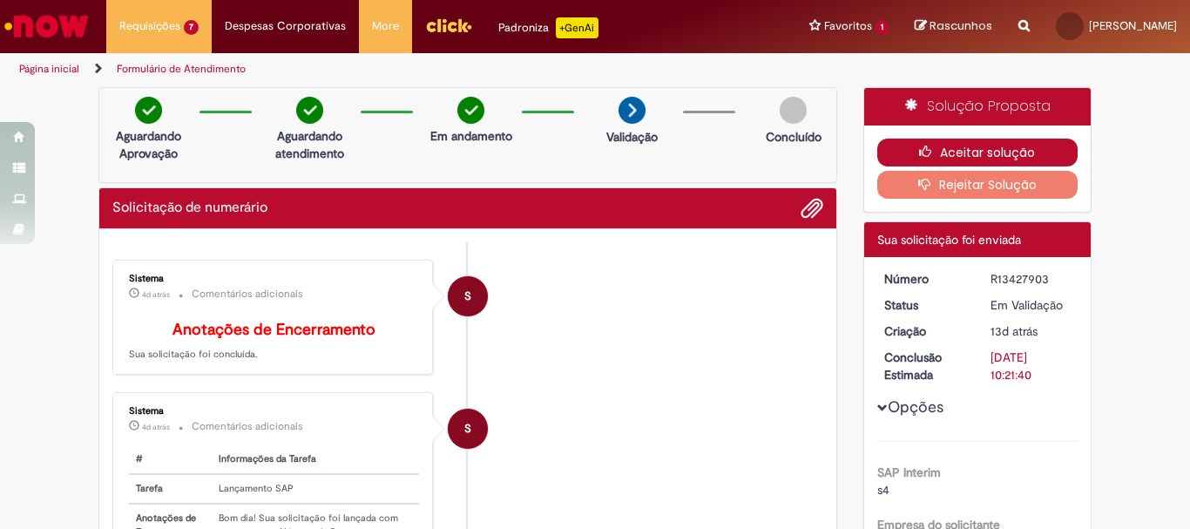
click at [959, 149] on button "Aceitar solução" at bounding box center [977, 153] width 201 height 28
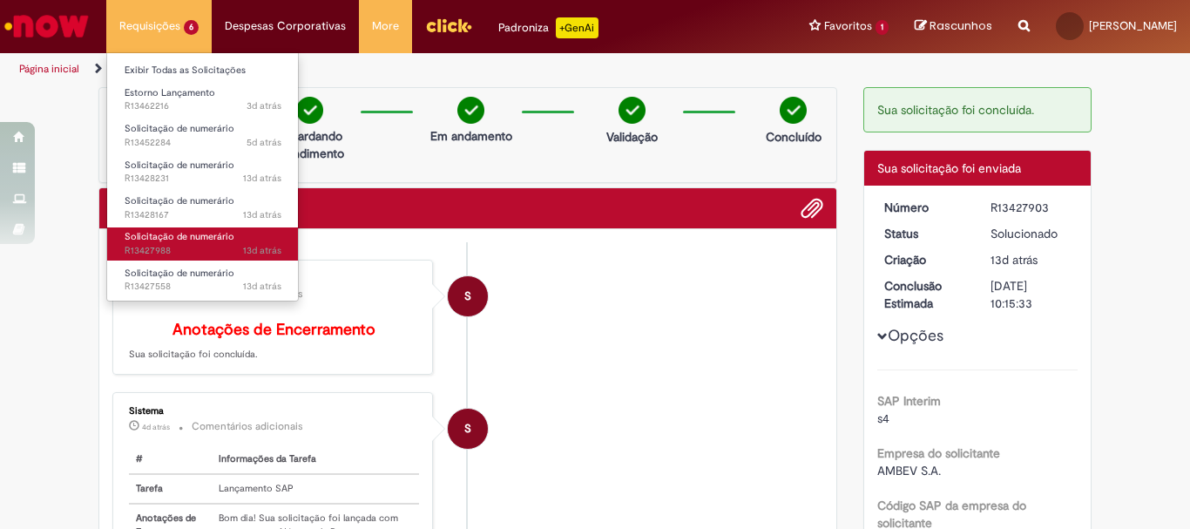
click at [181, 242] on span "Solicitação de numerário" at bounding box center [180, 236] width 110 height 13
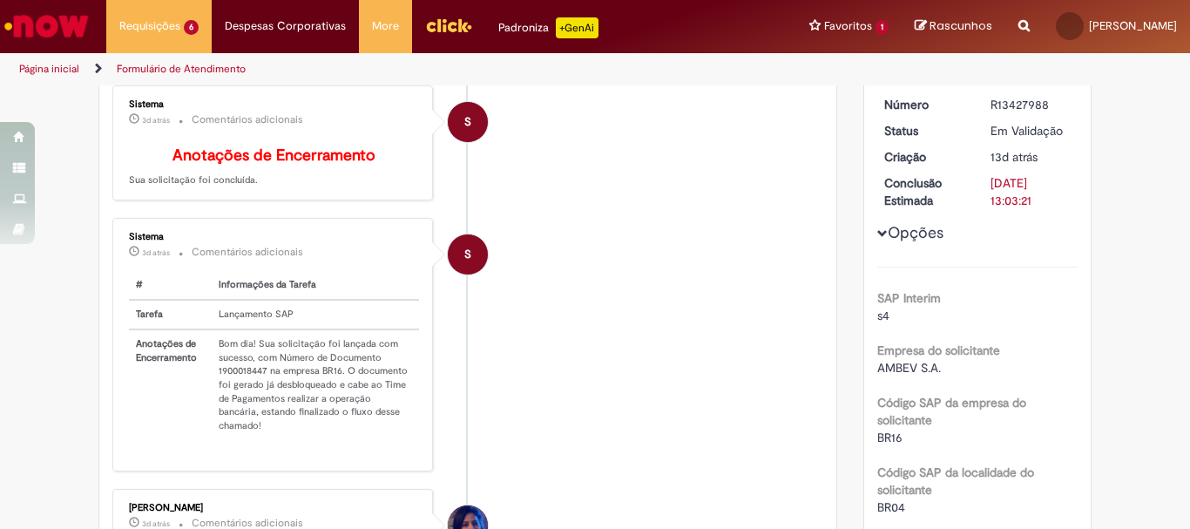
scroll to position [261, 0]
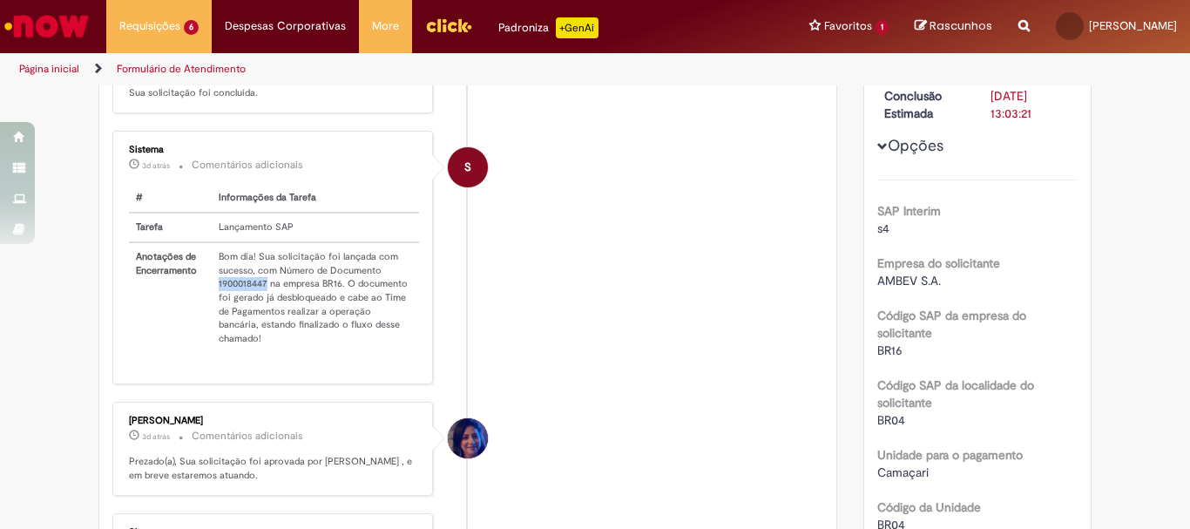
drag, startPoint x: 210, startPoint y: 301, endPoint x: 262, endPoint y: 303, distance: 52.3
click at [262, 303] on td "Bom dia! Sua solicitação foi lançada com sucesso, com Número de Documento 19000…" at bounding box center [315, 297] width 207 height 111
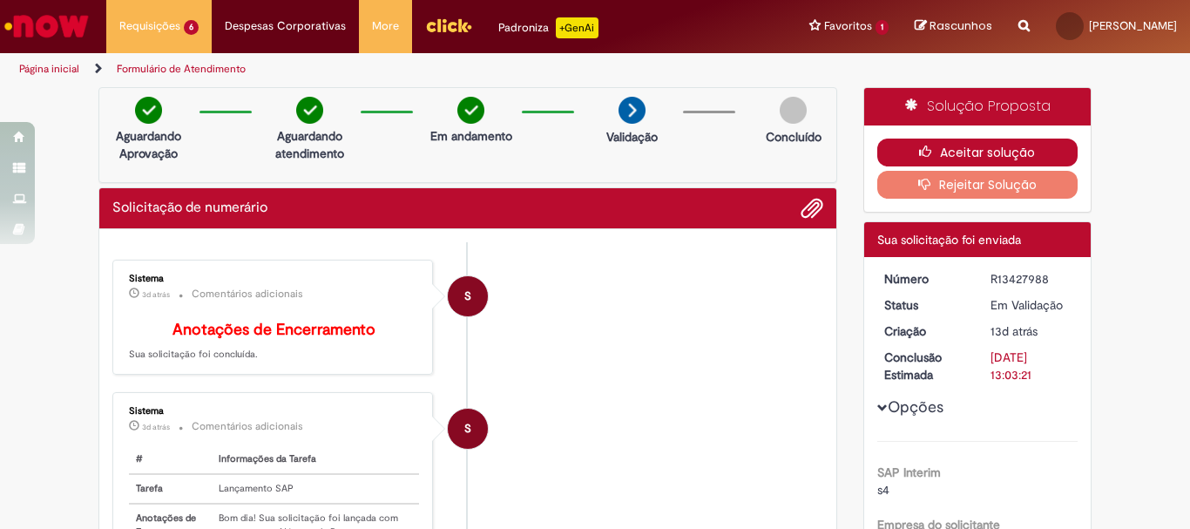
click at [959, 149] on button "Aceitar solução" at bounding box center [977, 153] width 201 height 28
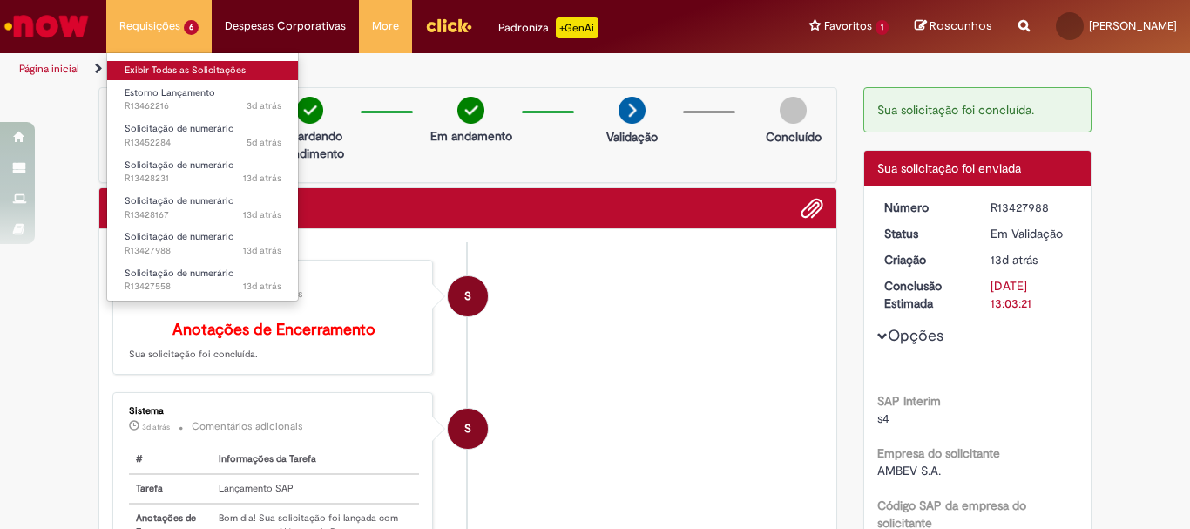
click at [172, 64] on link "Exibir Todas as Solicitações" at bounding box center [203, 70] width 192 height 19
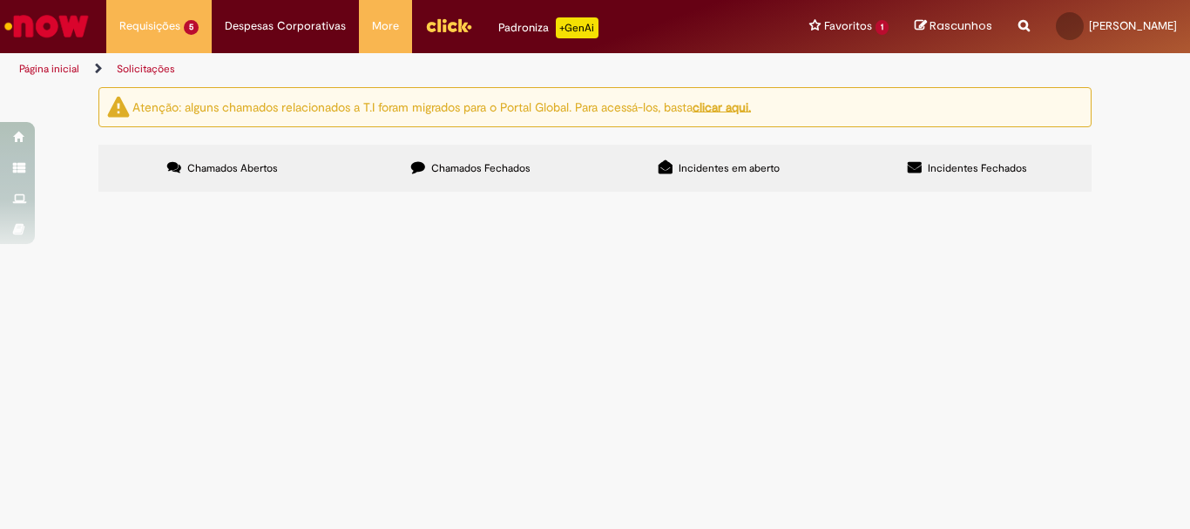
click at [0, 0] on span "NOTA PENDENTE REFERENTE A JUNHO DE 2023" at bounding box center [0, 0] width 0 height 0
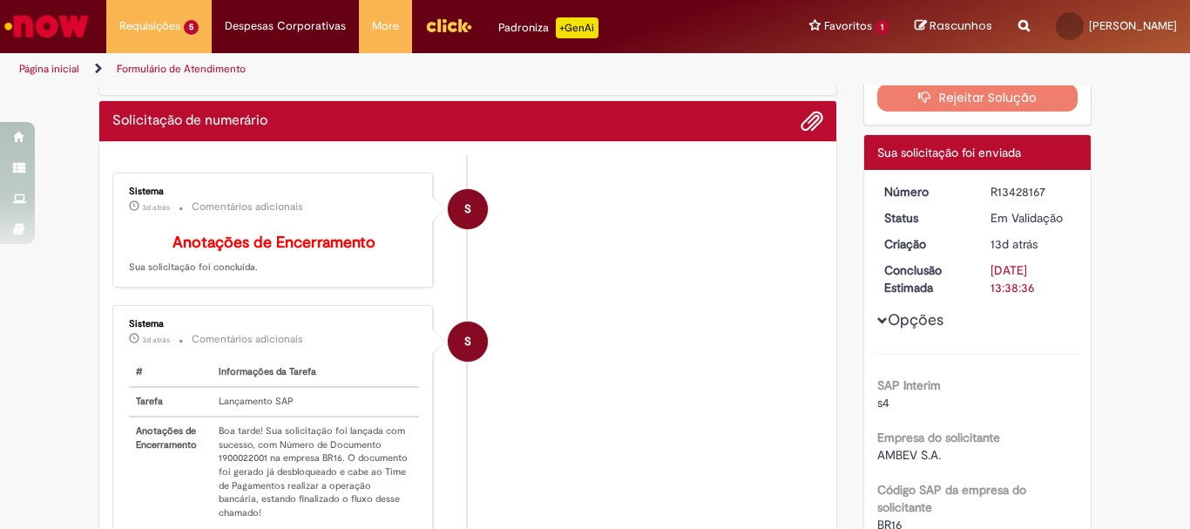
scroll to position [261, 0]
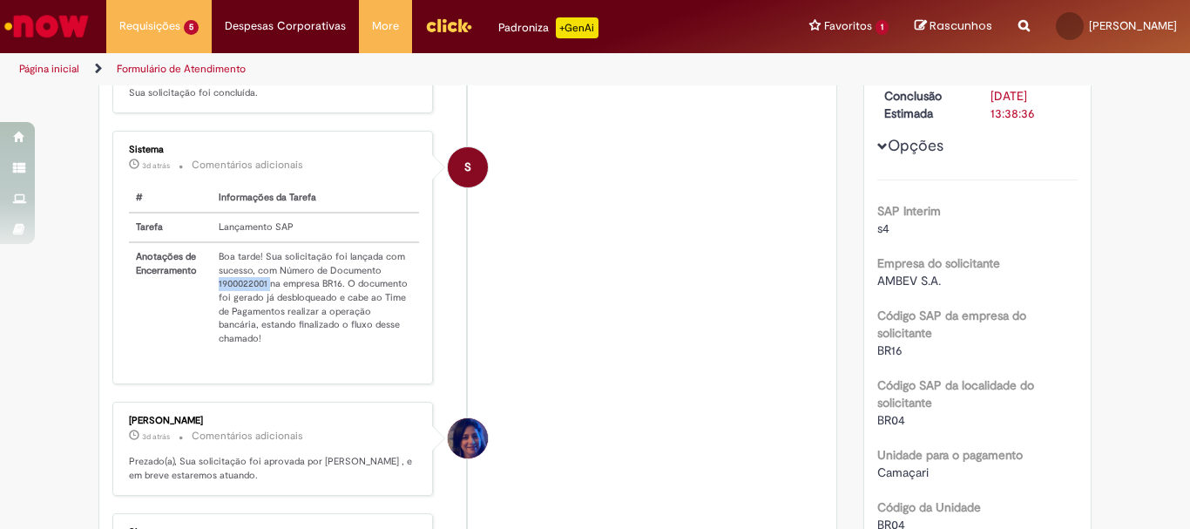
drag, startPoint x: 210, startPoint y: 296, endPoint x: 266, endPoint y: 301, distance: 55.9
click at [266, 301] on td "Boa tarde! Sua solicitação foi lançada com sucesso, com Número de Documento 190…" at bounding box center [315, 297] width 207 height 111
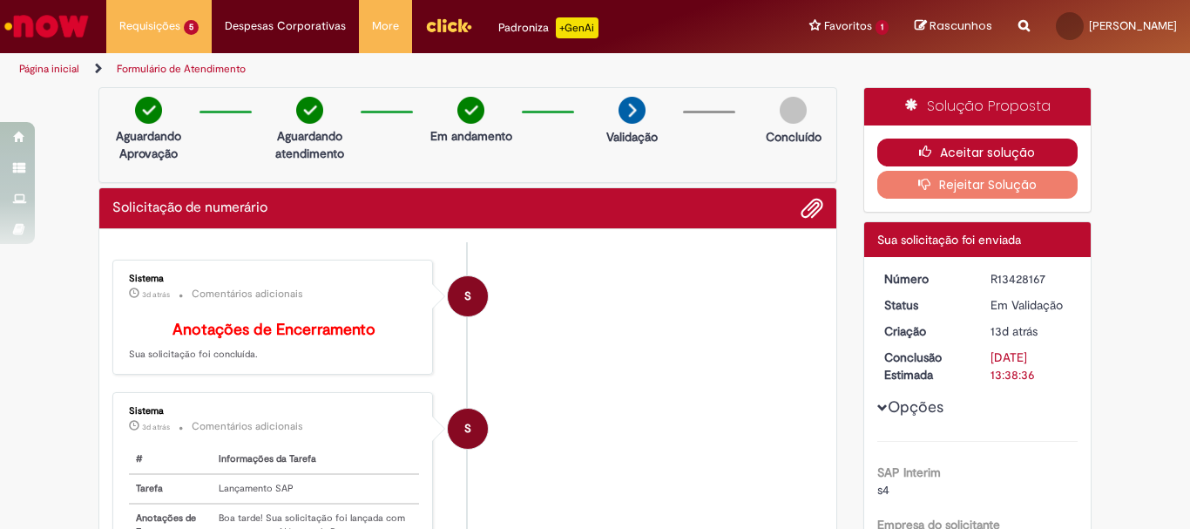
click at [966, 140] on button "Aceitar solução" at bounding box center [977, 153] width 201 height 28
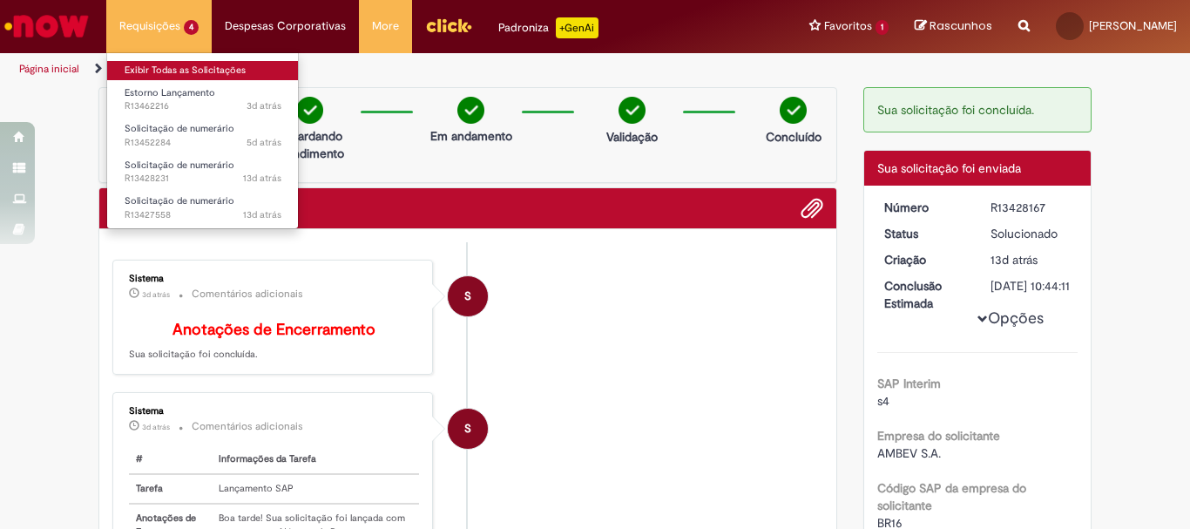
click at [138, 74] on link "Exibir Todas as Solicitações" at bounding box center [203, 70] width 192 height 19
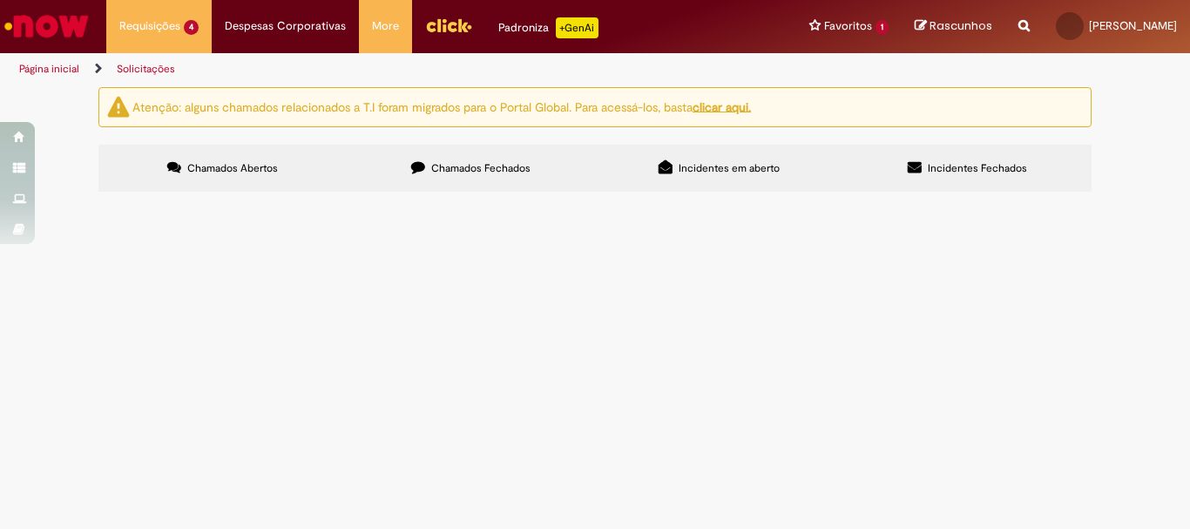
click at [0, 0] on span "Solicitação de numerário" at bounding box center [0, 0] width 0 height 0
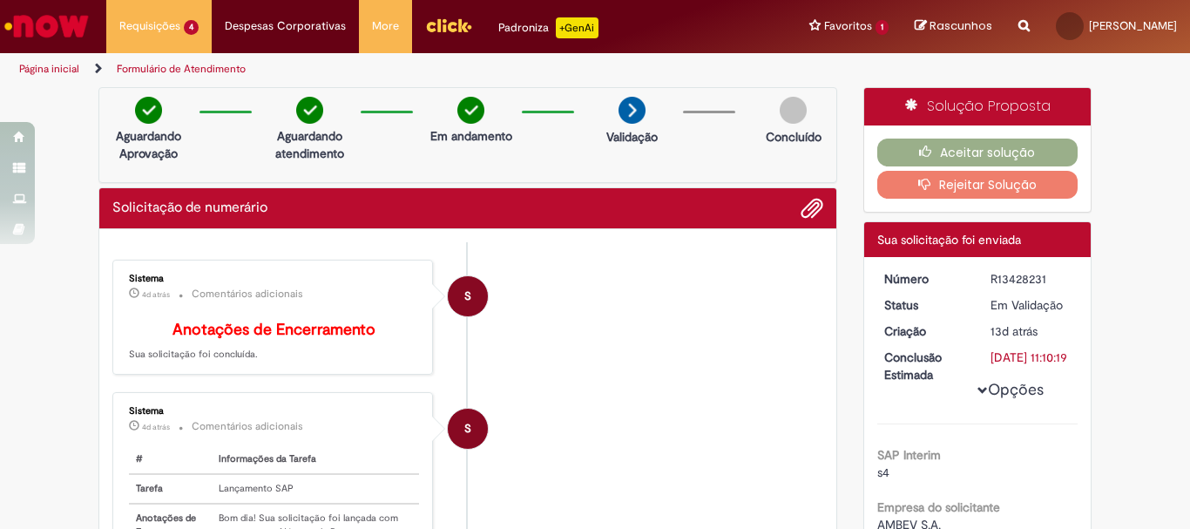
scroll to position [174, 0]
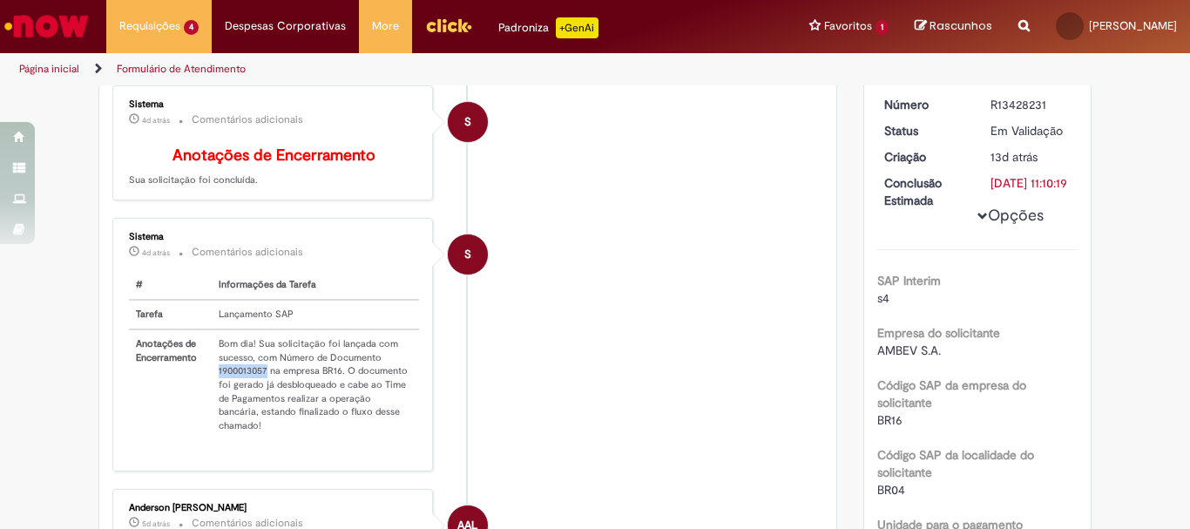
drag, startPoint x: 209, startPoint y: 384, endPoint x: 261, endPoint y: 389, distance: 52.5
click at [261, 389] on td "Bom dia! Sua solicitação foi lançada com sucesso, com Número de Documento 19000…" at bounding box center [315, 384] width 207 height 111
